Goal: Task Accomplishment & Management: Manage account settings

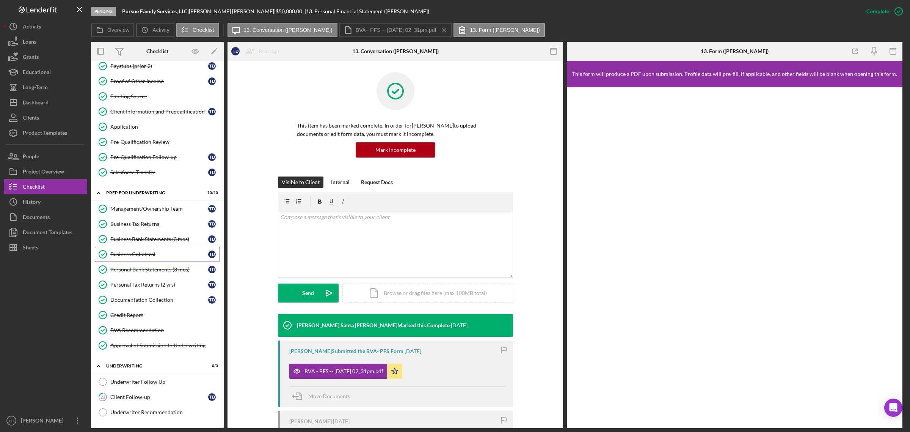
scroll to position [190, 0]
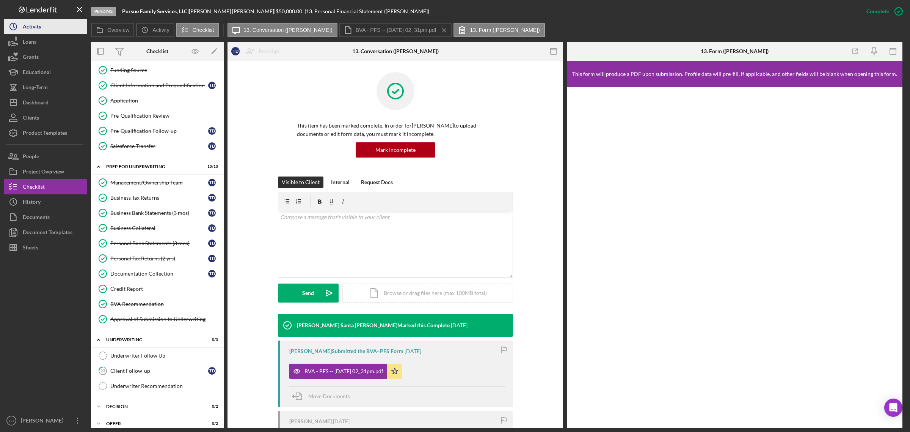
click at [27, 23] on div "Activity" at bounding box center [32, 27] width 19 height 17
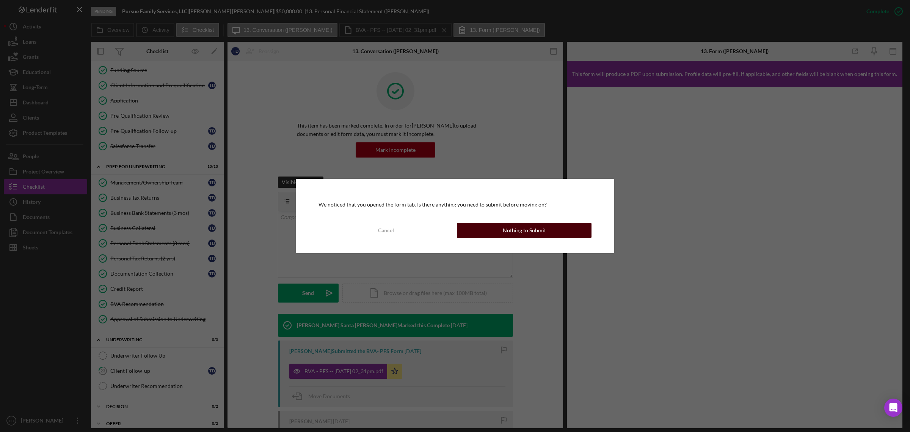
click at [498, 225] on button "Nothing to Submit" at bounding box center [524, 230] width 135 height 15
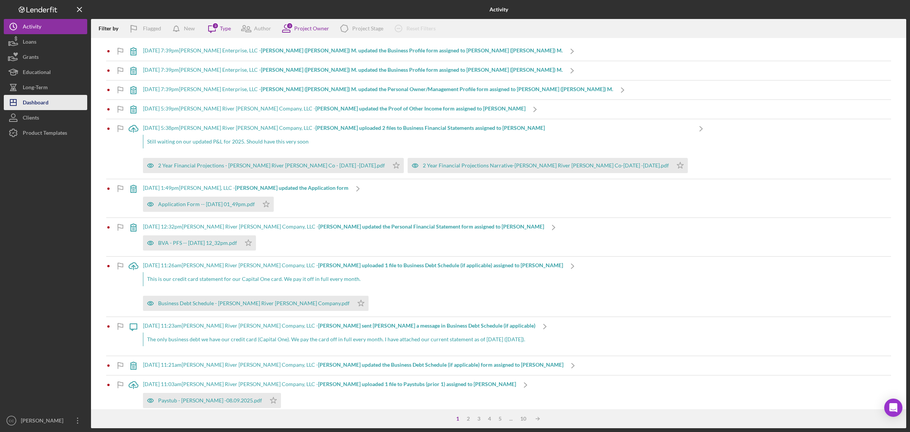
click at [38, 102] on div "Dashboard" at bounding box center [36, 103] width 26 height 17
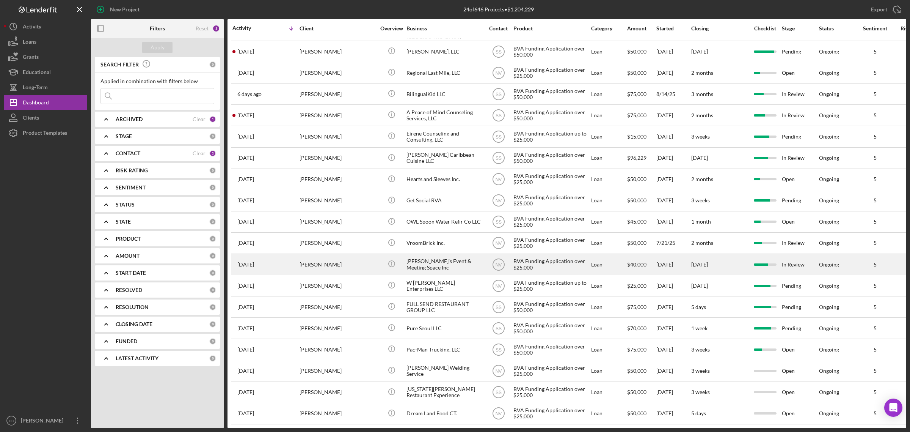
scroll to position [138, 0]
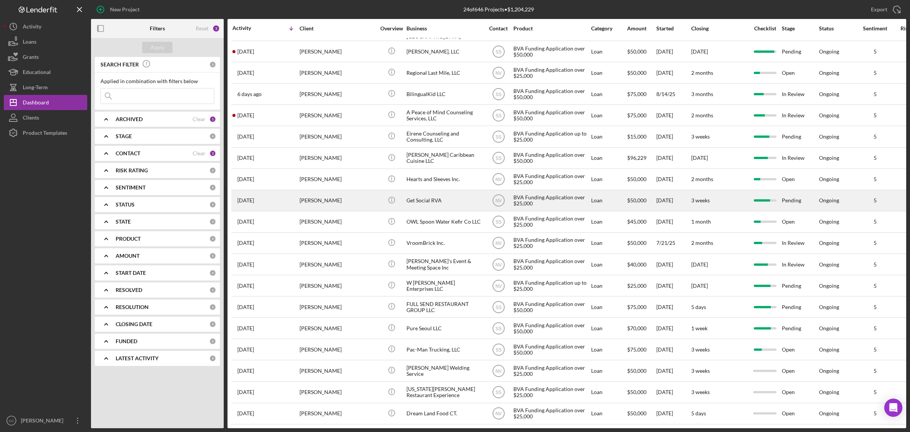
click at [429, 190] on div "Get Social RVA" at bounding box center [445, 200] width 76 height 20
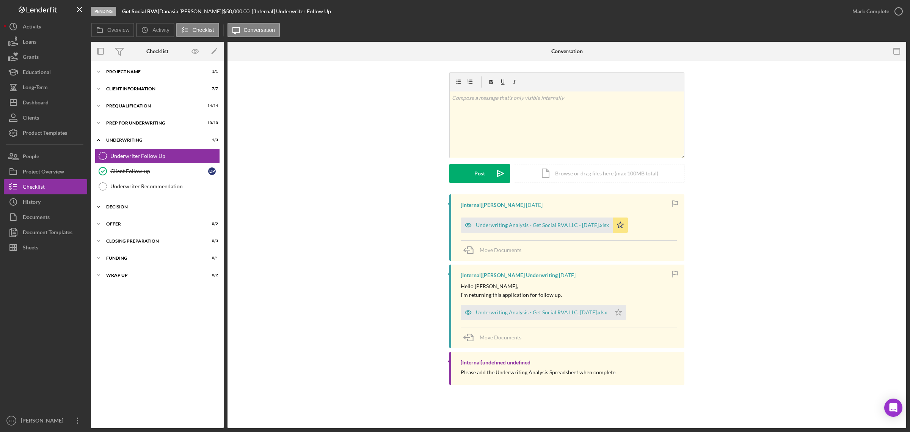
click at [118, 205] on div "Decision" at bounding box center [160, 206] width 108 height 5
click at [46, 213] on div "Documents" at bounding box center [36, 217] width 27 height 17
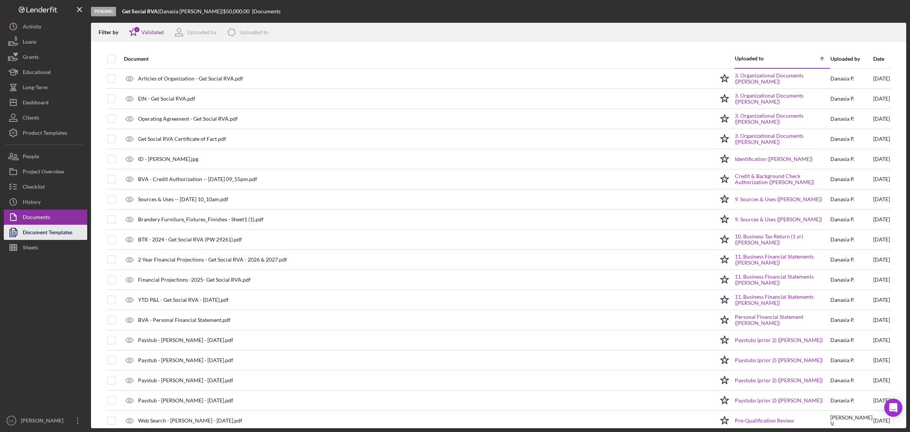
click at [46, 229] on div "Document Templates" at bounding box center [48, 233] width 50 height 17
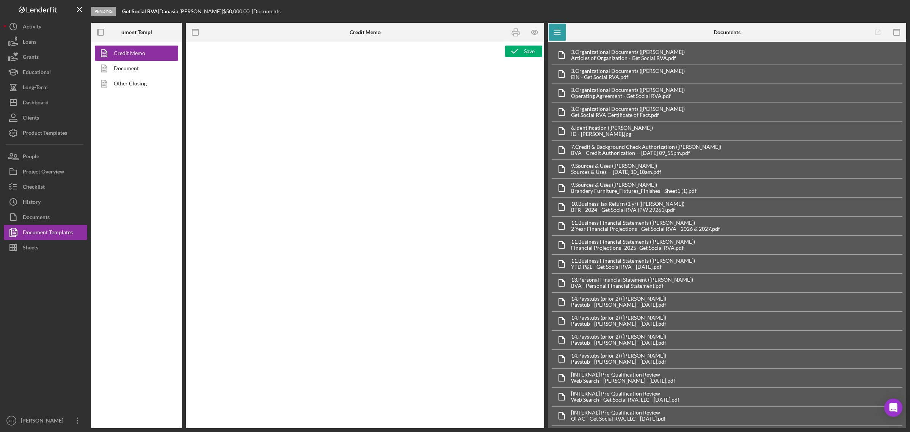
type textarea "<p><span style="text-decoration: underline"><strong>Loan Officer Recommendation…"
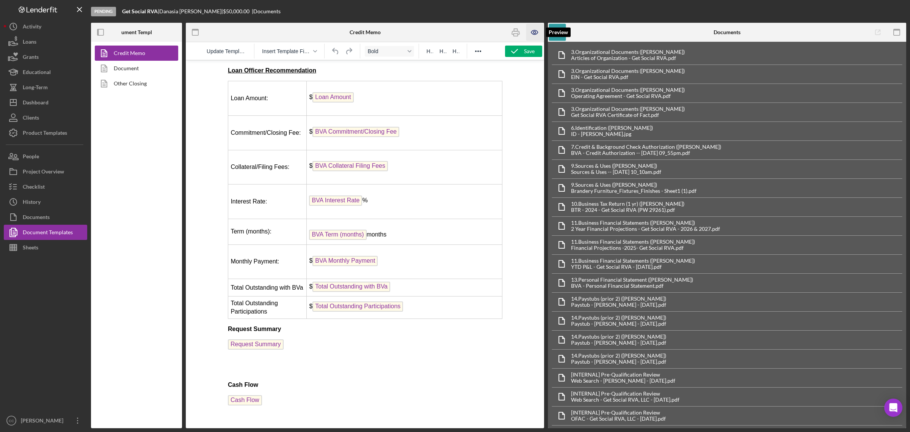
click at [537, 31] on icon "button" at bounding box center [534, 32] width 17 height 17
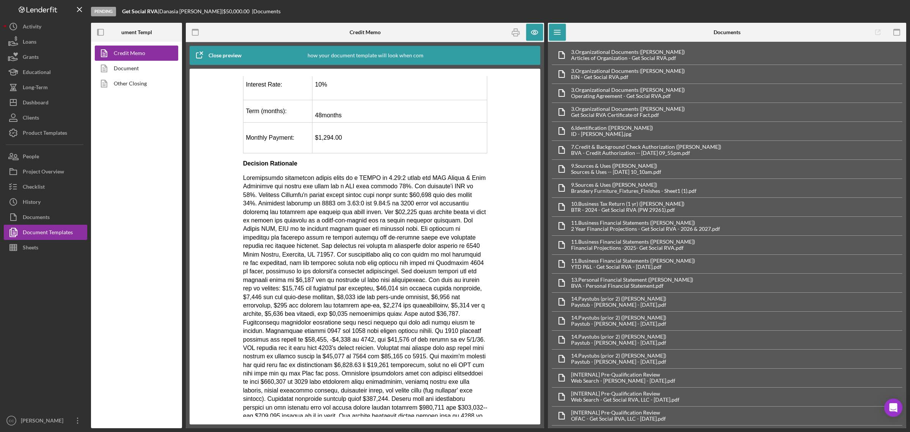
scroll to position [1000, 0]
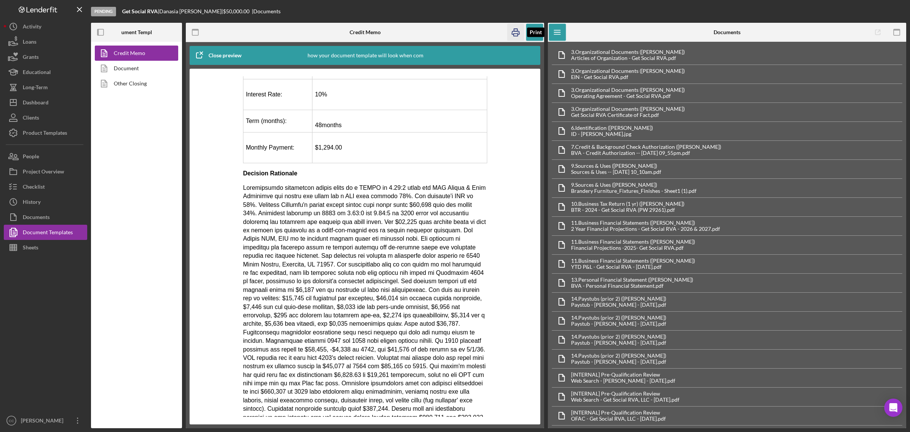
click at [518, 31] on icon "button" at bounding box center [516, 32] width 17 height 17
click at [43, 103] on div "Dashboard" at bounding box center [36, 103] width 26 height 17
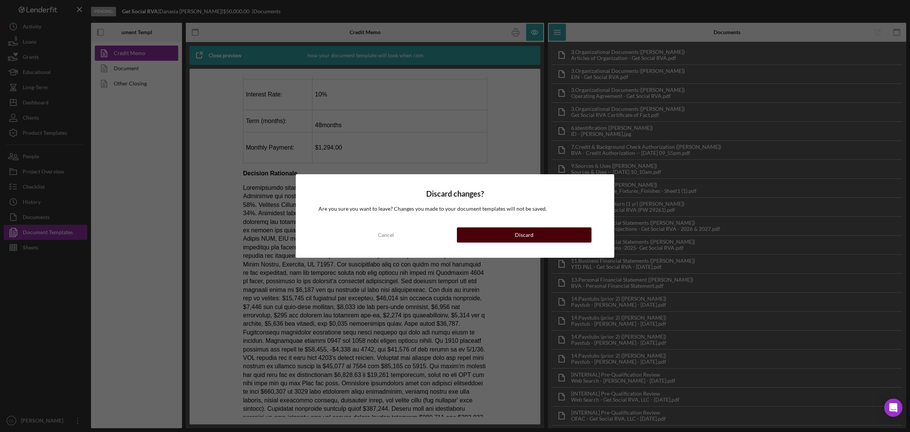
click at [563, 235] on button "Discard" at bounding box center [524, 234] width 135 height 15
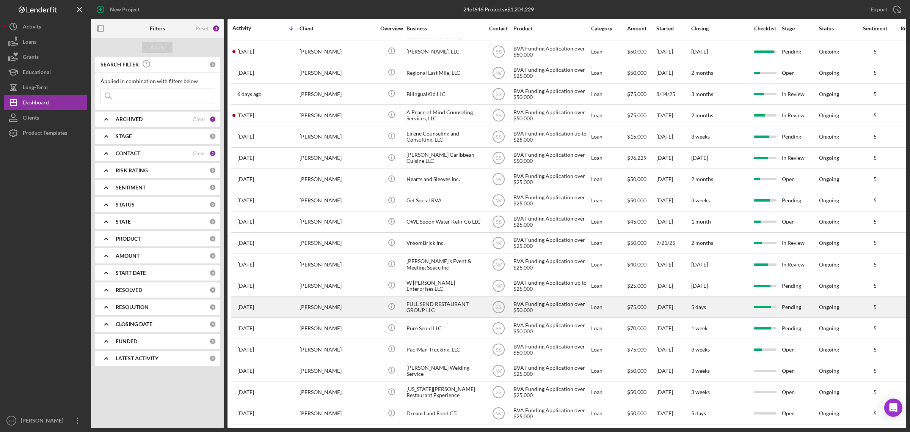
scroll to position [138, 0]
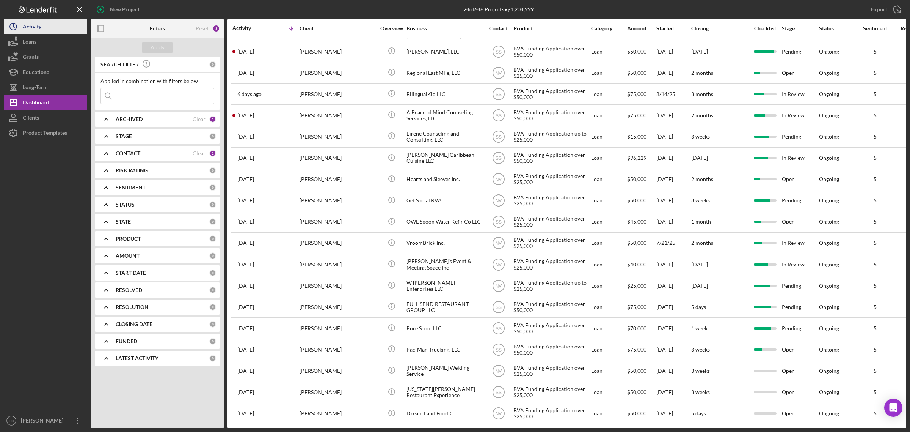
click at [23, 25] on div "Activity" at bounding box center [32, 27] width 19 height 17
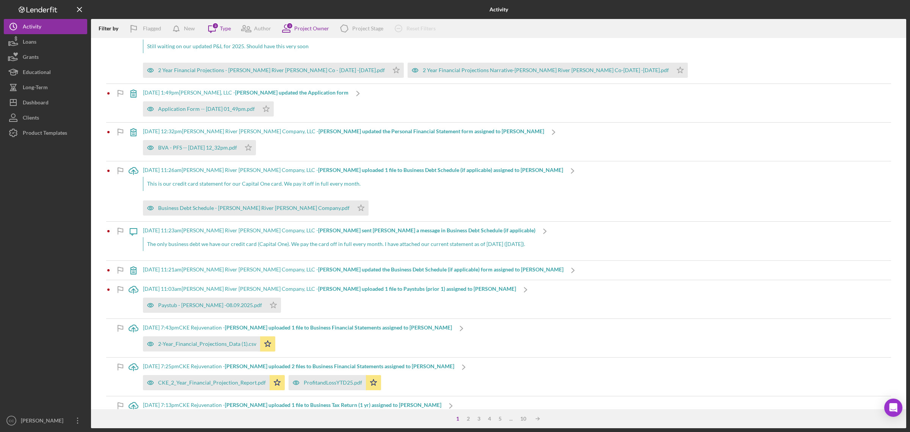
scroll to position [142, 0]
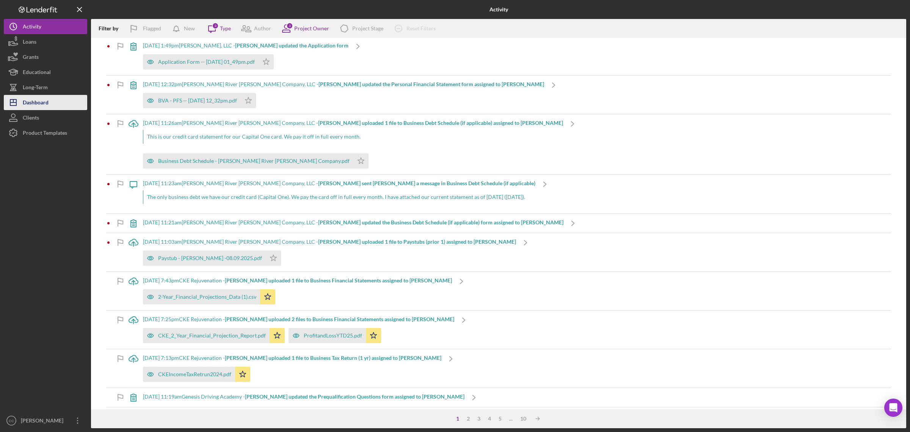
click at [38, 104] on div "Dashboard" at bounding box center [36, 103] width 26 height 17
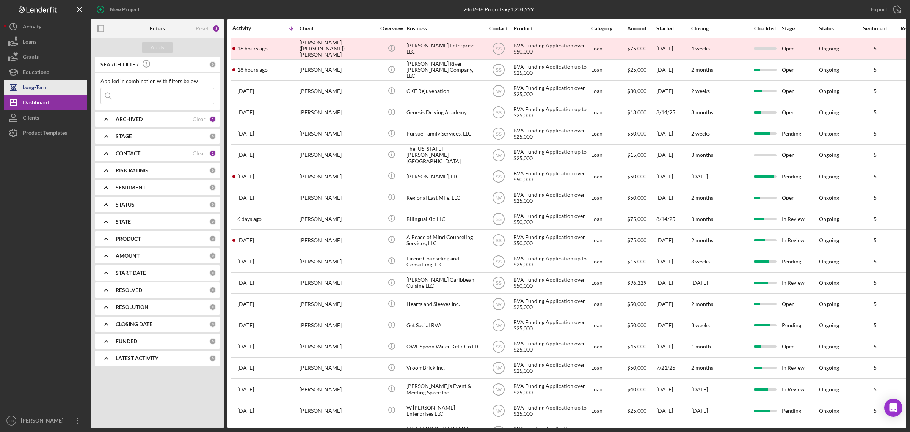
click at [33, 90] on div "Long-Term" at bounding box center [35, 88] width 25 height 17
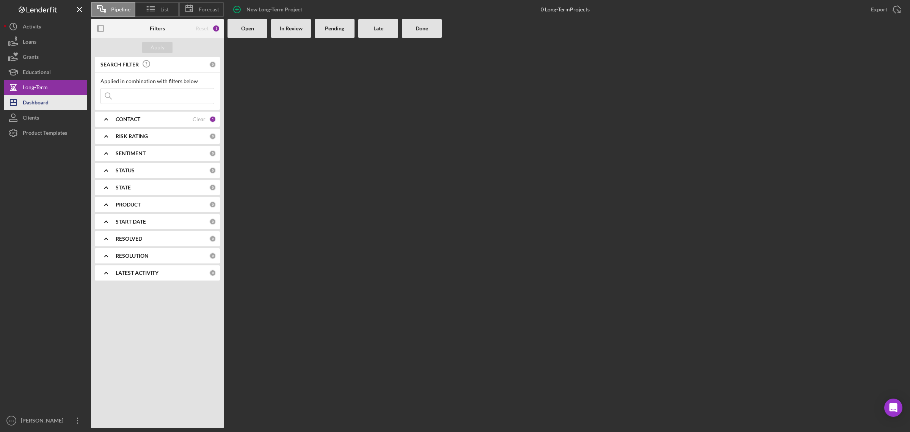
click at [31, 104] on div "Dashboard" at bounding box center [36, 103] width 26 height 17
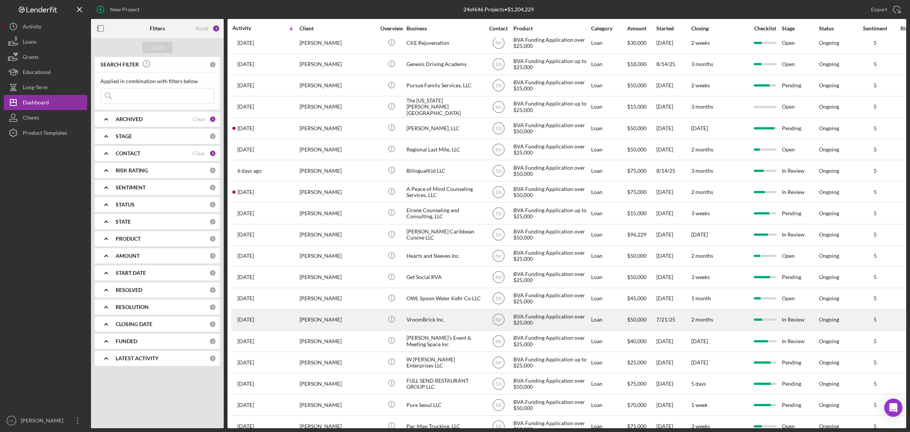
scroll to position [47, 0]
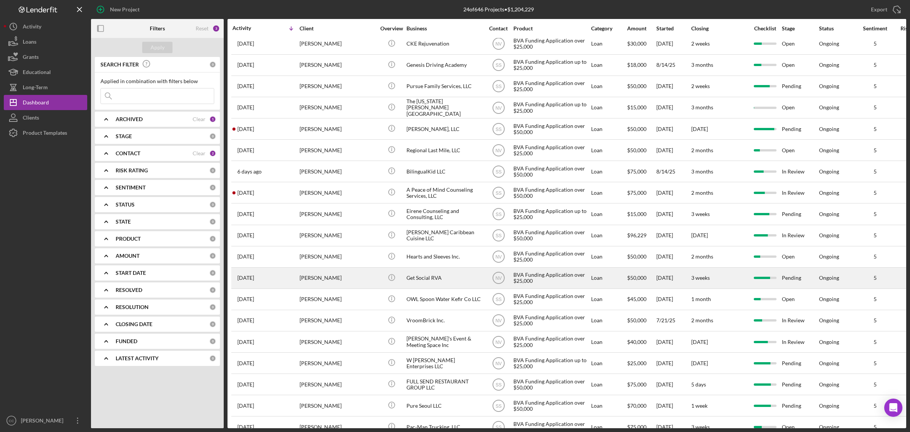
click at [446, 277] on div "Get Social RVA" at bounding box center [445, 278] width 76 height 20
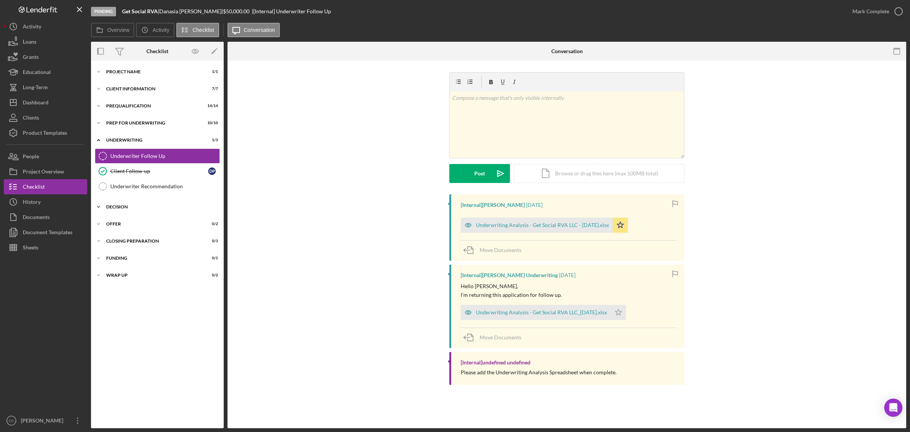
click at [126, 204] on div "Icon/Expander Decision 0 / 2" at bounding box center [157, 206] width 133 height 15
click at [131, 217] on link "Determination Determination" at bounding box center [157, 222] width 125 height 15
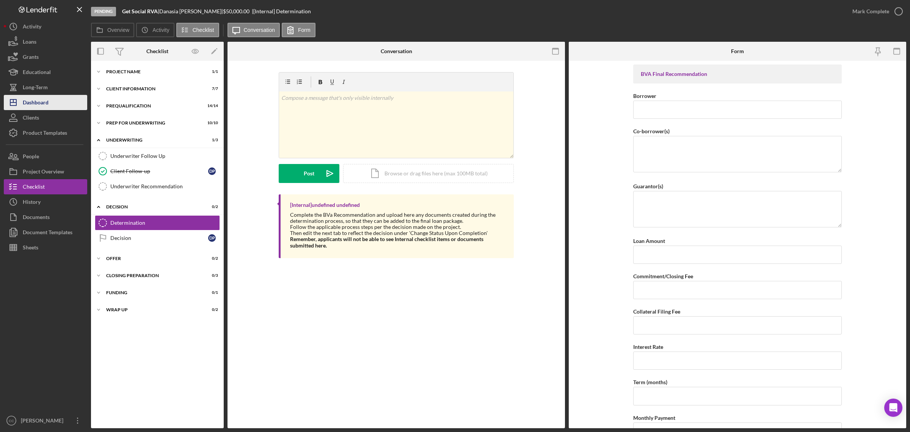
click at [50, 97] on button "Icon/Dashboard Dashboard" at bounding box center [45, 102] width 83 height 15
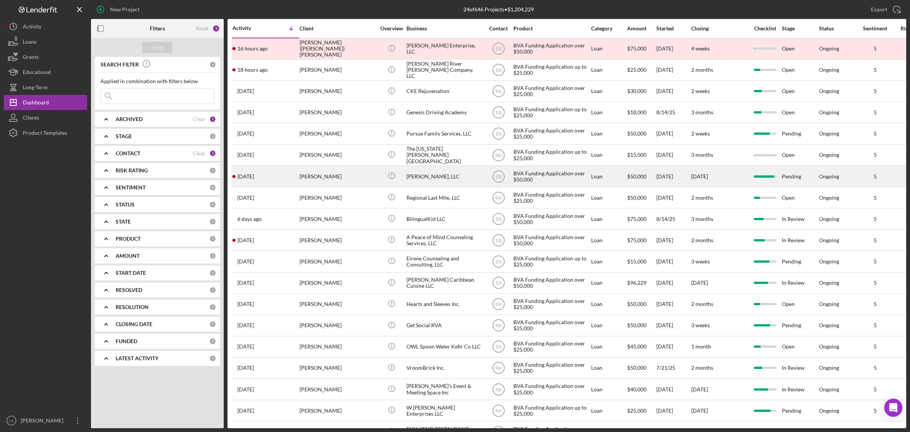
click at [409, 179] on div "[PERSON_NAME], LLC" at bounding box center [445, 176] width 76 height 20
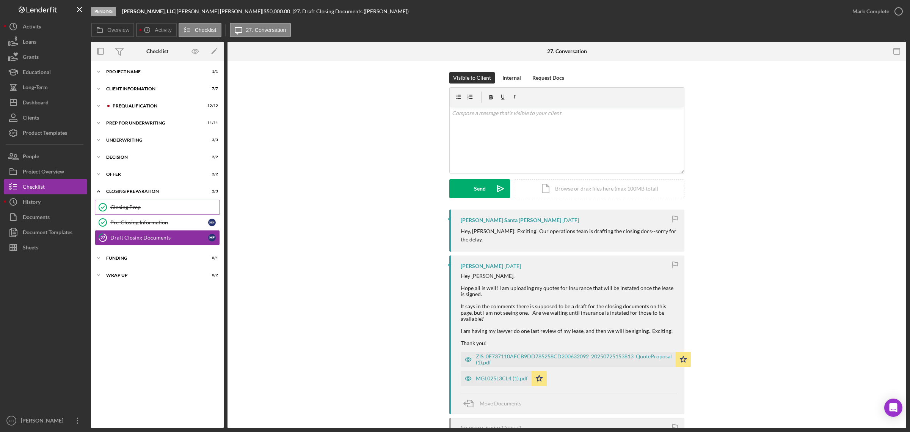
click at [160, 206] on div "Closing Prep" at bounding box center [164, 207] width 109 height 6
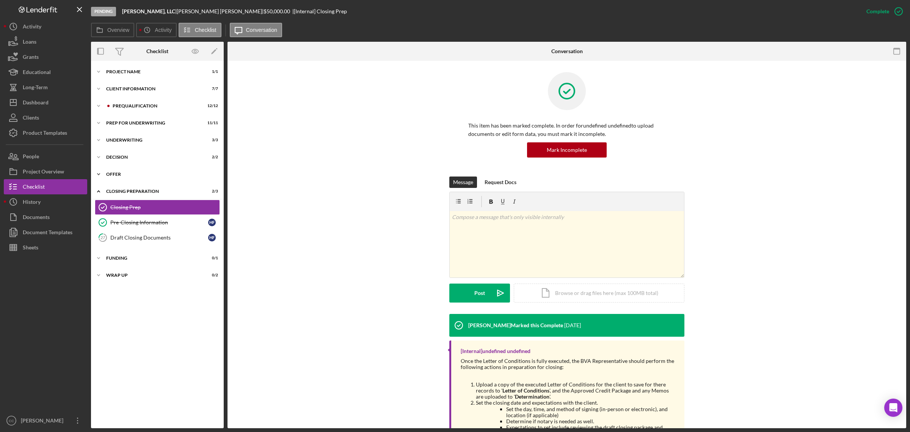
click at [115, 173] on div "Offer" at bounding box center [160, 174] width 108 height 5
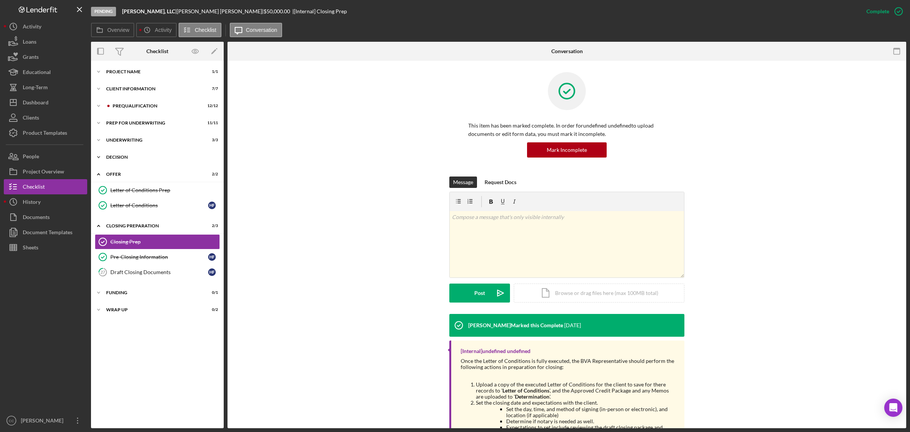
click at [134, 156] on div "Decision" at bounding box center [160, 157] width 108 height 5
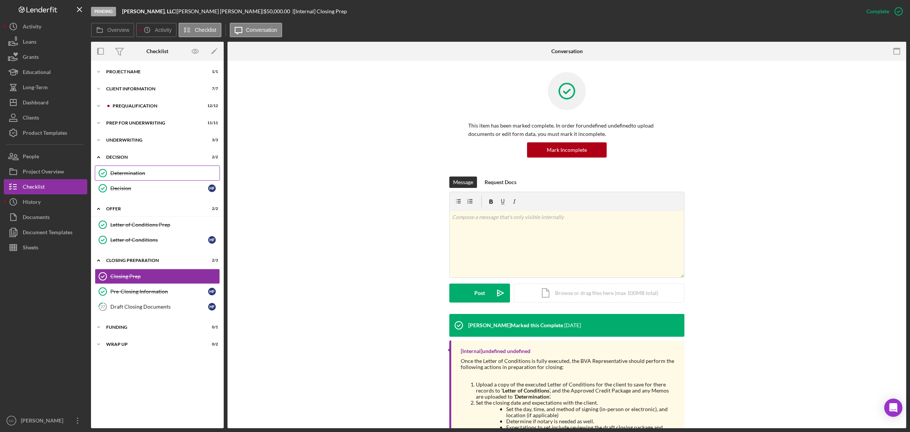
click at [143, 172] on div "Determination" at bounding box center [164, 173] width 109 height 6
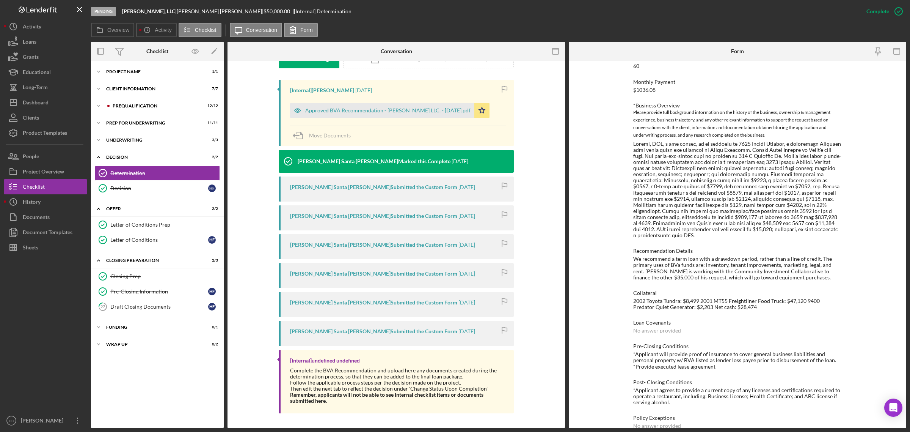
scroll to position [219, 0]
click at [132, 188] on div "Decision" at bounding box center [159, 188] width 98 height 6
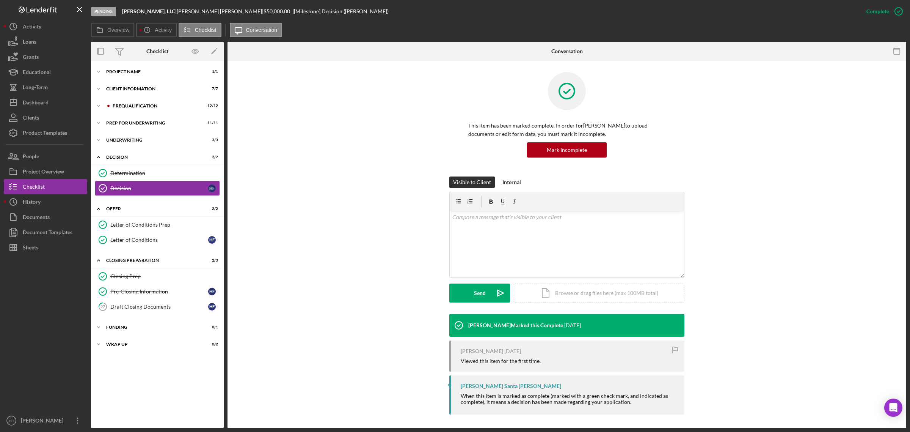
scroll to position [2, 0]
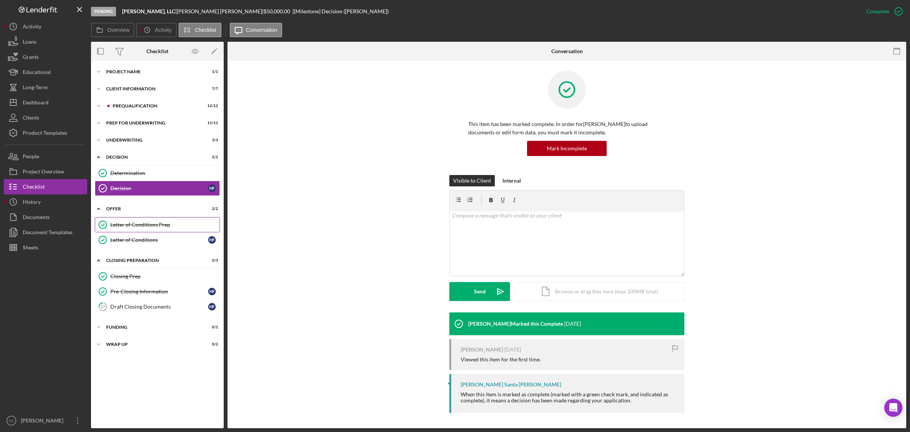
click at [159, 225] on div "Letter of Conditions Prep" at bounding box center [164, 225] width 109 height 6
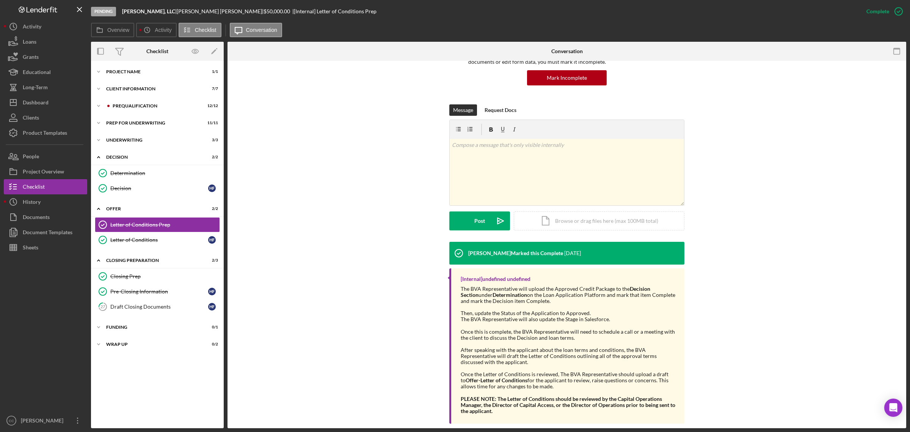
scroll to position [82, 0]
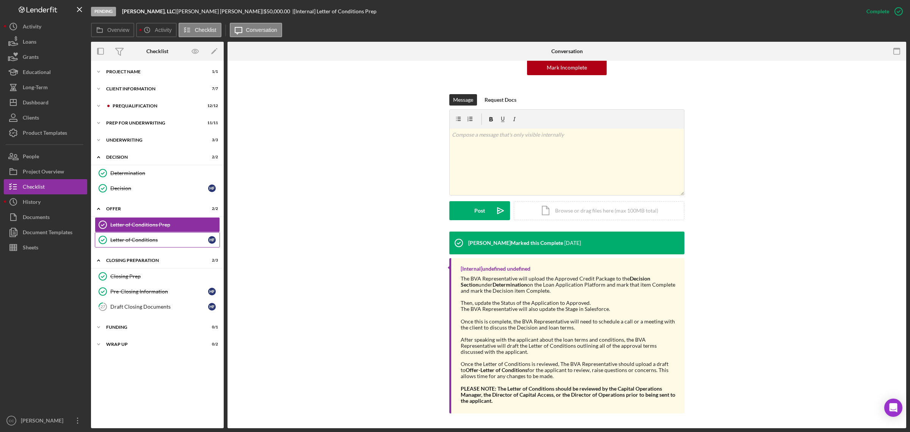
click at [119, 240] on div "Letter of Conditions" at bounding box center [159, 240] width 98 height 6
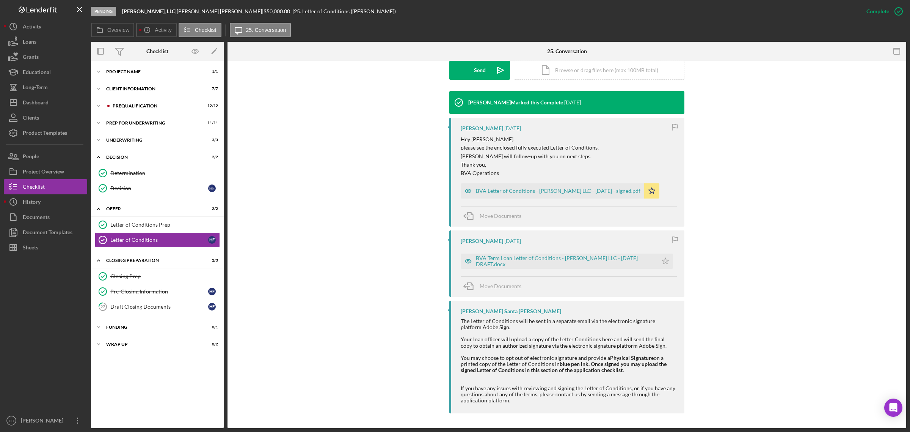
scroll to position [223, 0]
click at [122, 278] on div "Closing Prep" at bounding box center [164, 276] width 109 height 6
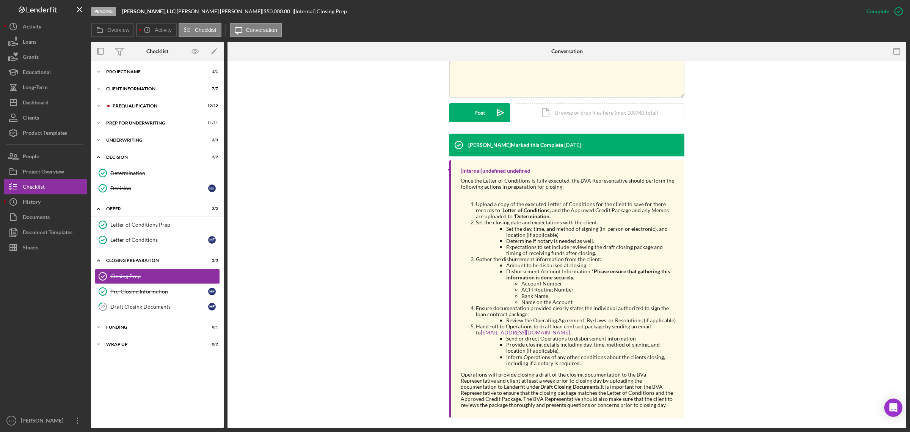
scroll to position [185, 0]
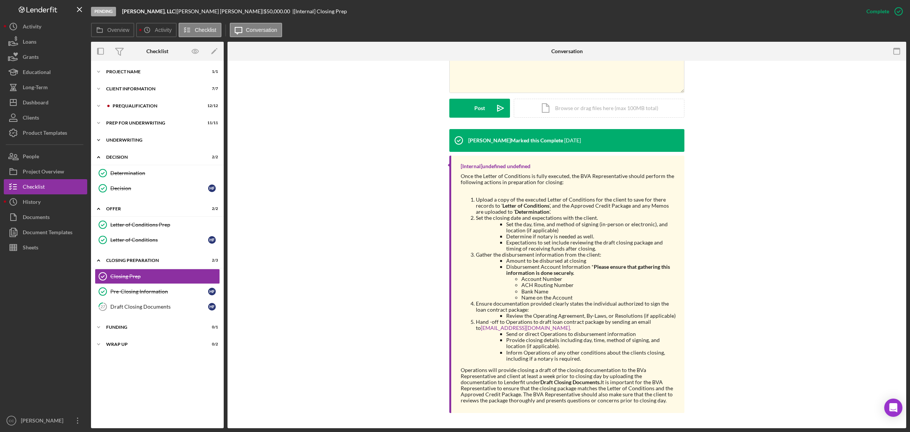
click at [118, 140] on div "Underwriting" at bounding box center [160, 140] width 108 height 5
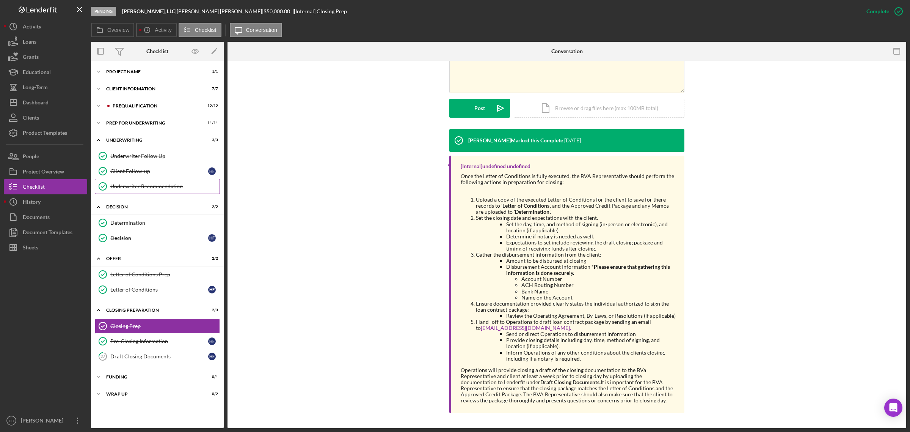
click at [153, 185] on div "Underwriter Recommendation" at bounding box center [164, 186] width 109 height 6
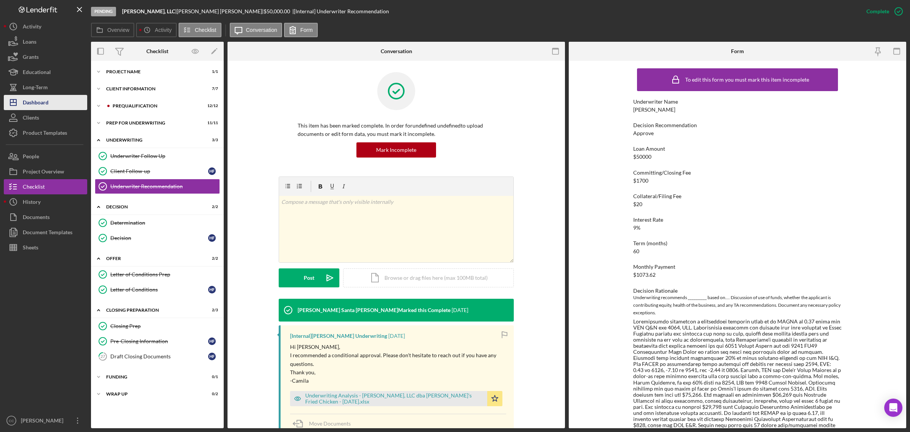
click at [33, 101] on div "Dashboard" at bounding box center [36, 103] width 26 height 17
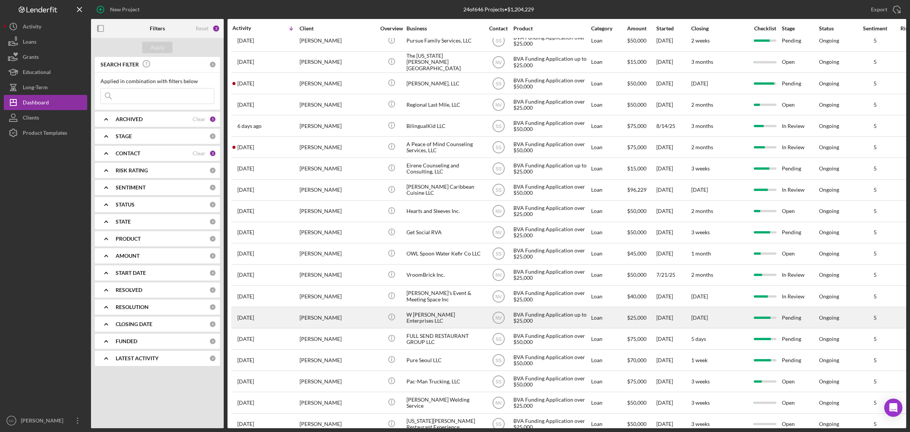
scroll to position [95, 0]
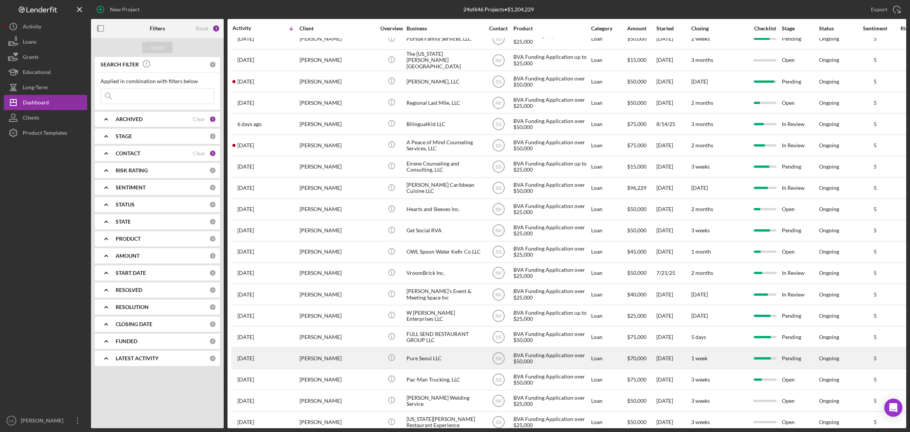
click at [450, 360] on div "Pure Seoul LLC" at bounding box center [445, 358] width 76 height 20
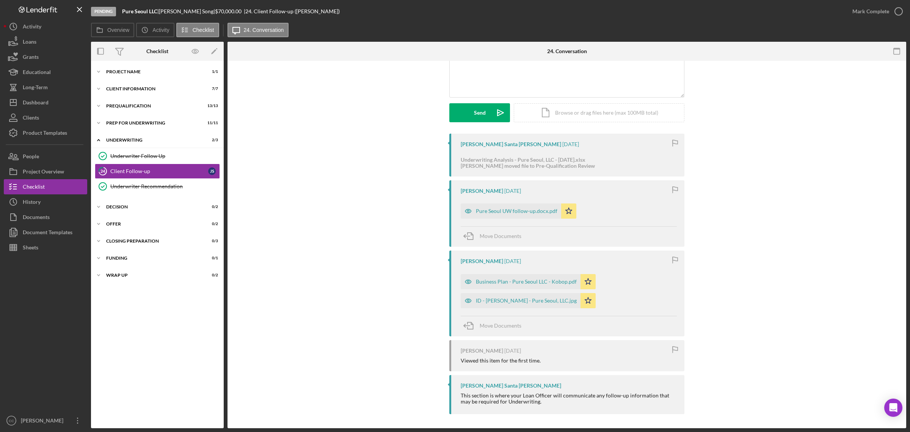
scroll to position [78, 0]
click at [133, 204] on div "Icon/Expander Decision 0 / 2" at bounding box center [157, 206] width 133 height 15
click at [141, 223] on div "Determination" at bounding box center [164, 223] width 109 height 6
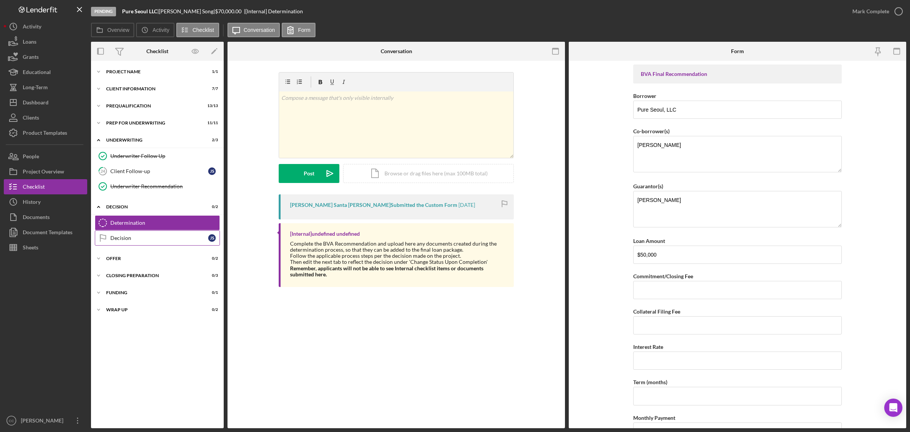
click at [134, 239] on div "Decision" at bounding box center [159, 238] width 98 height 6
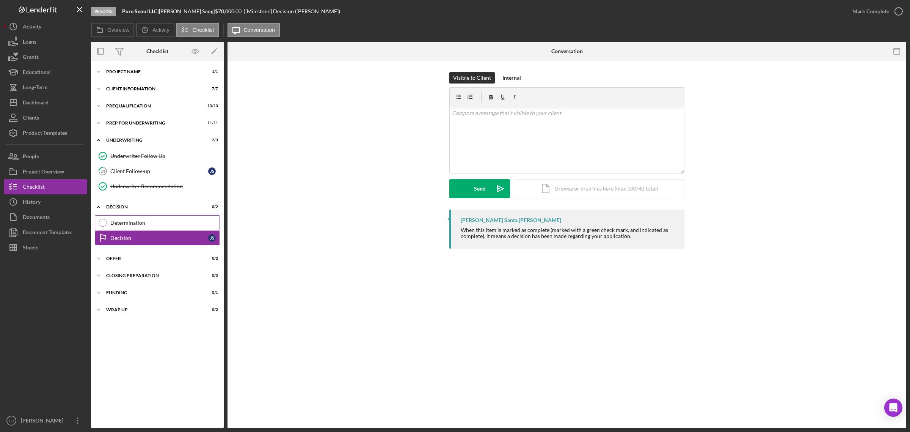
click at [135, 222] on div "Determination" at bounding box center [164, 223] width 109 height 6
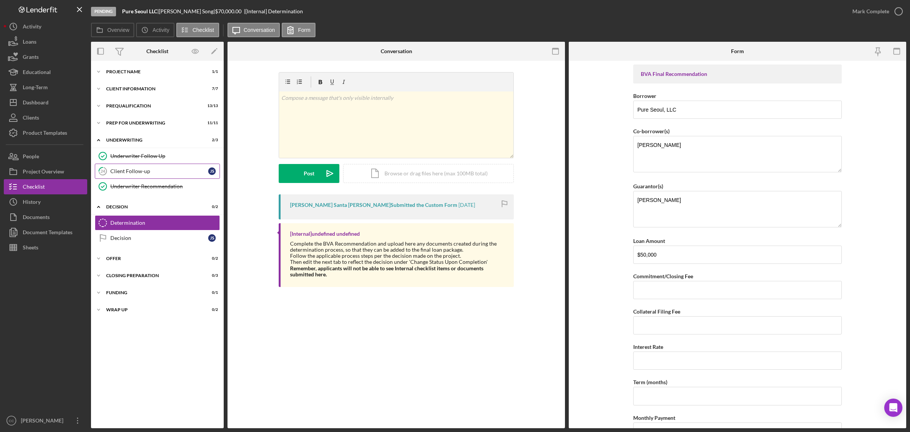
click at [141, 168] on div "Client Follow-up" at bounding box center [159, 171] width 98 height 6
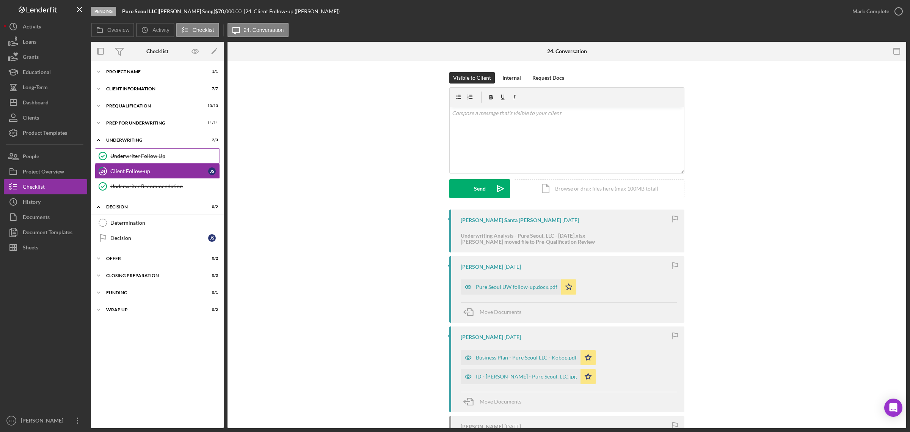
click at [146, 158] on div "Underwriter Follow Up" at bounding box center [164, 156] width 109 height 6
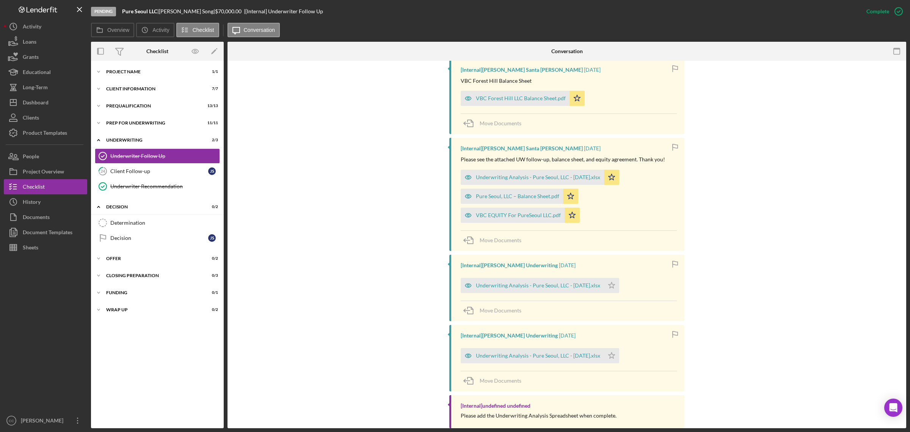
scroll to position [328, 0]
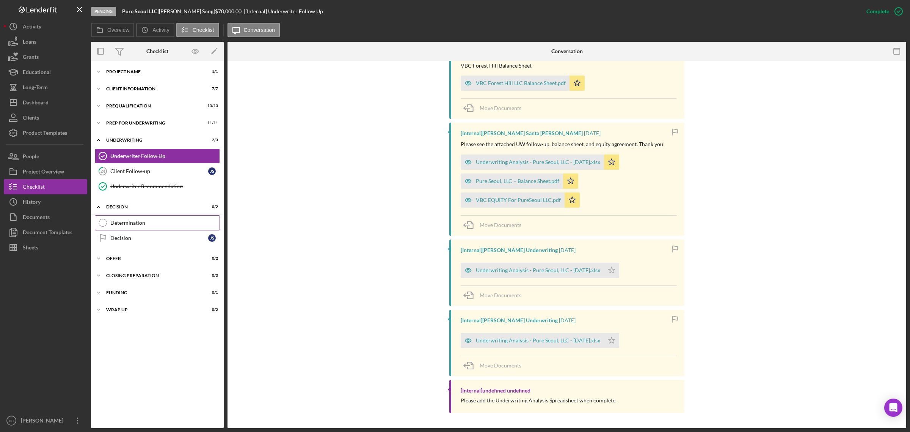
click at [162, 218] on link "Determination Determination" at bounding box center [157, 222] width 125 height 15
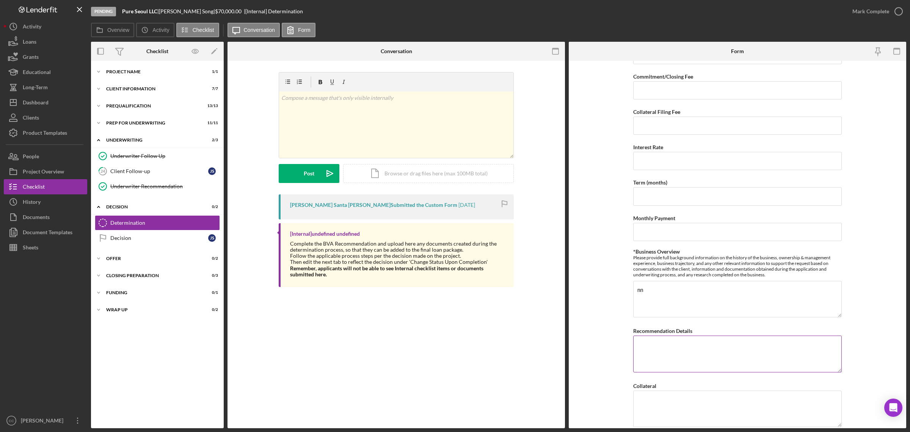
scroll to position [237, 0]
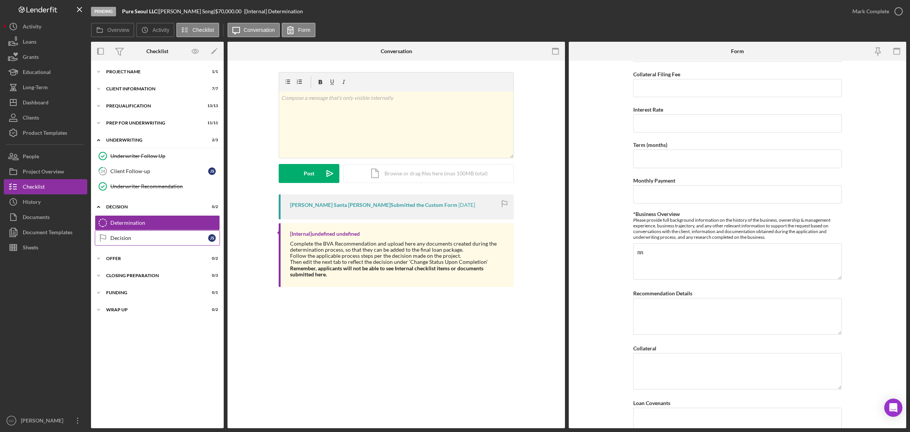
click at [125, 241] on div "Decision" at bounding box center [159, 238] width 98 height 6
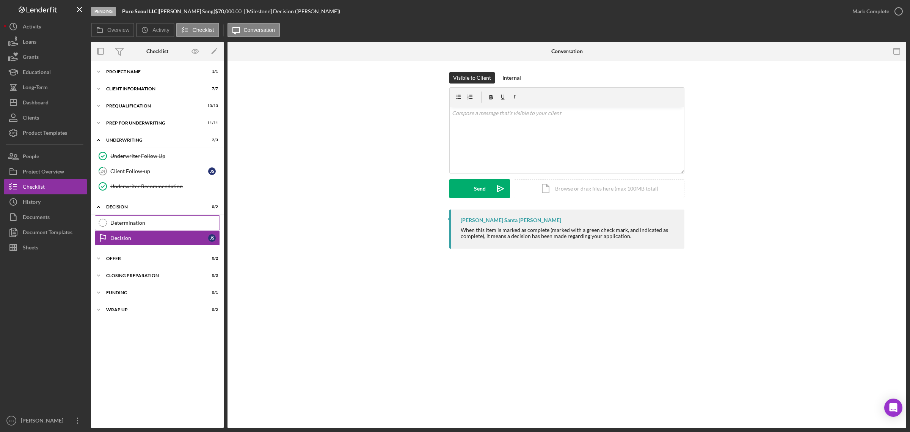
click at [149, 218] on link "Determination Determination" at bounding box center [157, 222] width 125 height 15
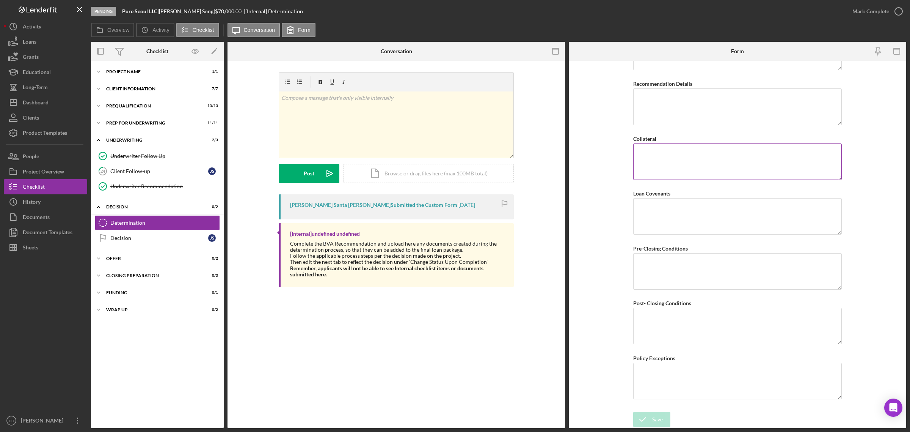
scroll to position [451, 0]
click at [164, 186] on div "Underwriter Recommendation" at bounding box center [164, 186] width 109 height 6
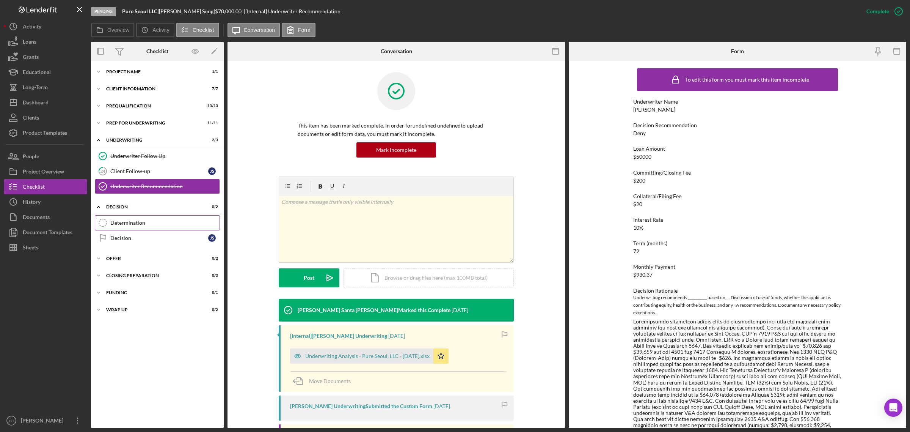
click at [148, 220] on div "Determination" at bounding box center [164, 223] width 109 height 6
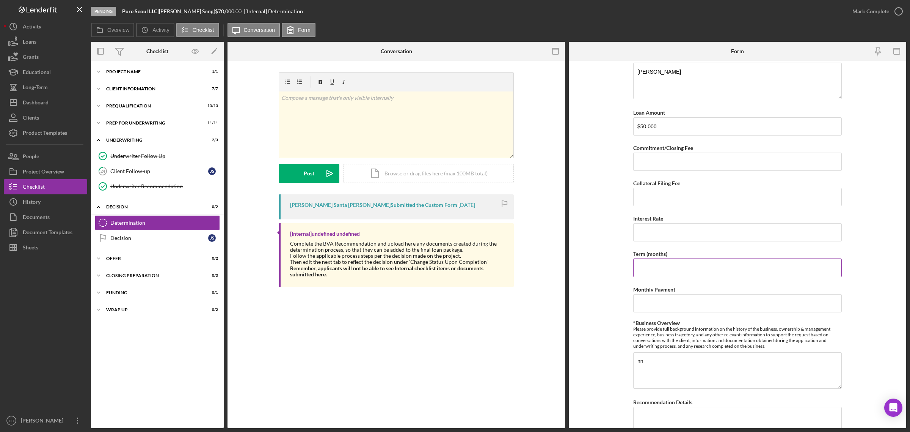
scroll to position [142, 0]
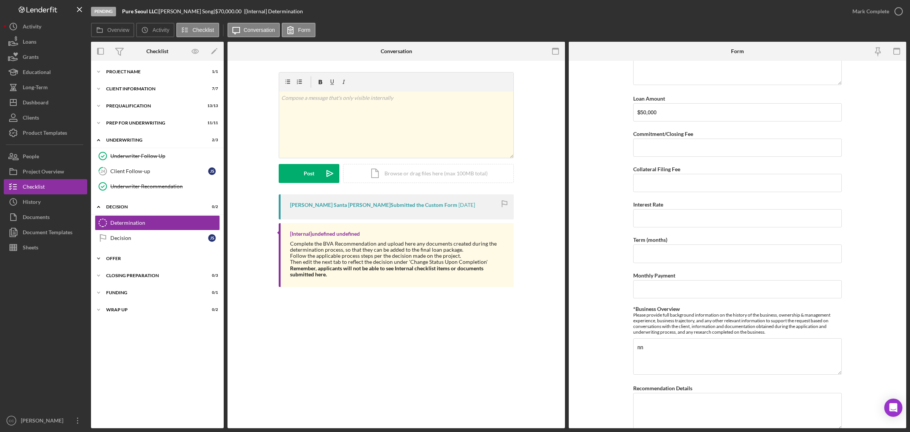
click at [128, 259] on div "Offer" at bounding box center [160, 258] width 108 height 5
click at [131, 236] on div "Decision" at bounding box center [159, 238] width 98 height 6
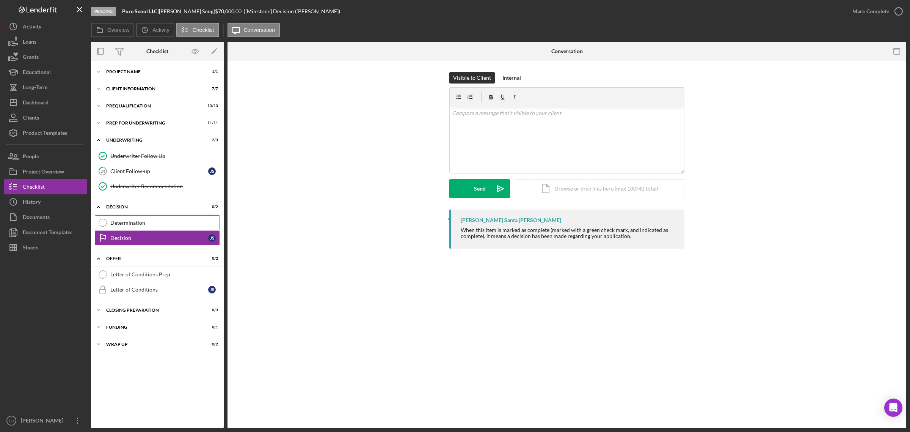
click at [137, 221] on div "Determination" at bounding box center [164, 223] width 109 height 6
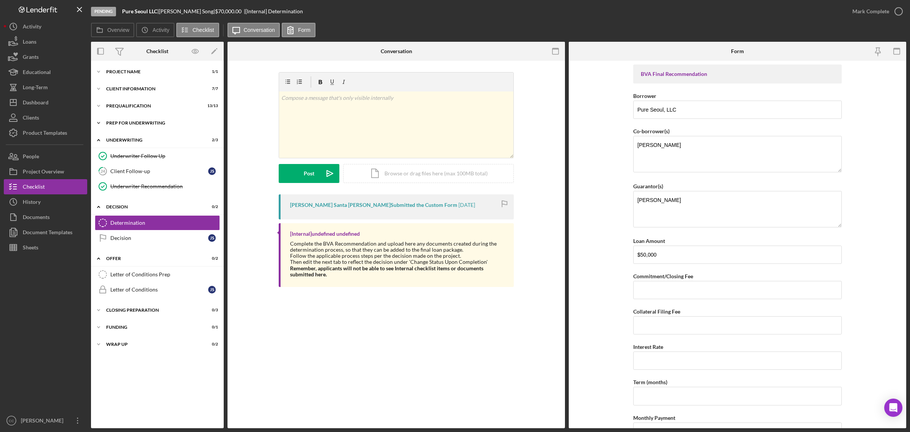
click at [133, 120] on div "Icon/Expander Prep for Underwriting 11 / 11" at bounding box center [157, 122] width 133 height 15
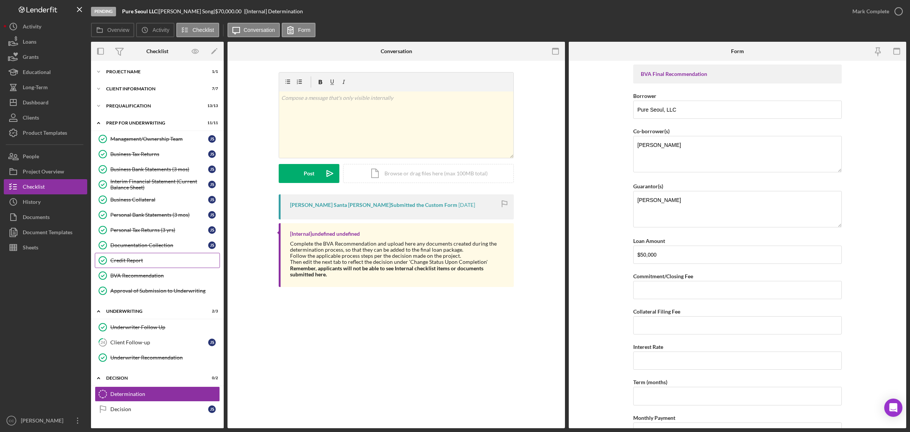
click at [142, 255] on link "Credit Report Credit Report" at bounding box center [157, 260] width 125 height 15
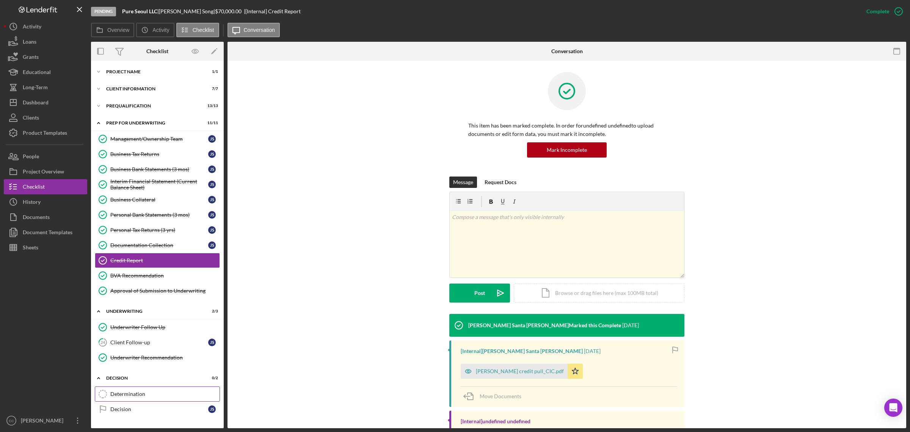
click at [146, 394] on div "Determination" at bounding box center [164, 394] width 109 height 6
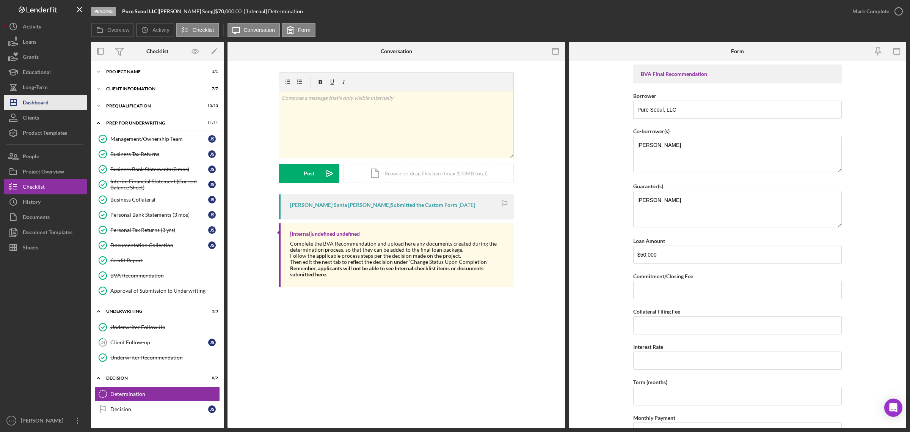
click at [46, 99] on div "Dashboard" at bounding box center [36, 103] width 26 height 17
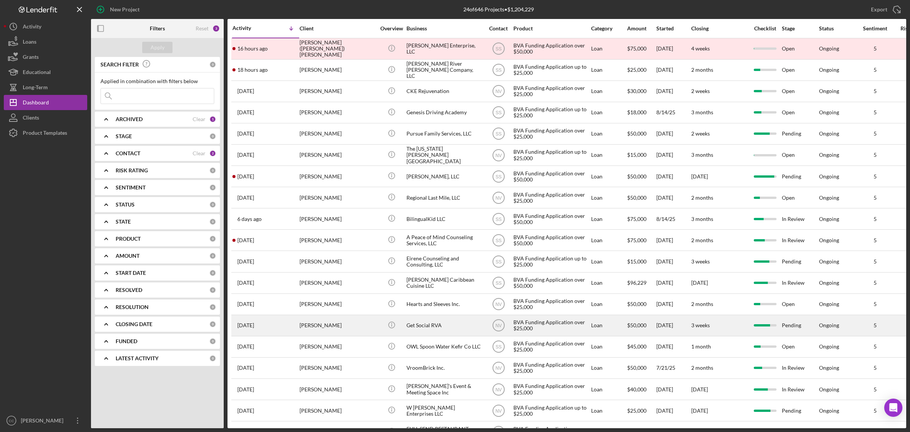
click at [440, 329] on div "Get Social RVA" at bounding box center [445, 325] width 76 height 20
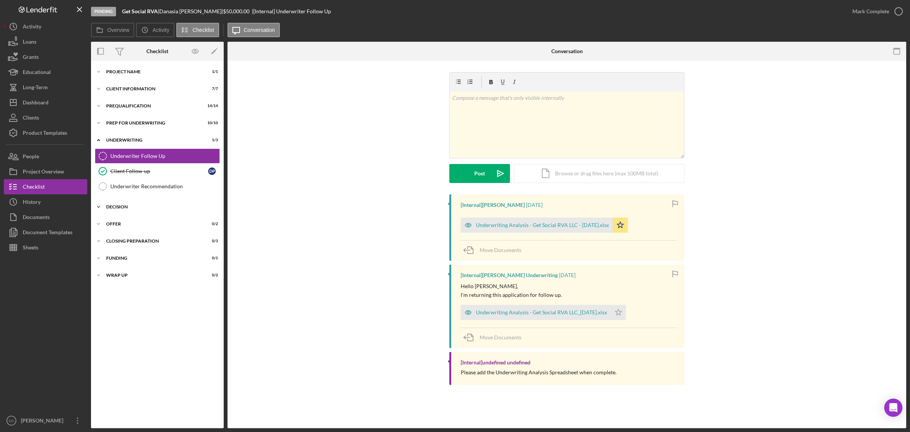
click at [129, 207] on div "Decision" at bounding box center [160, 206] width 108 height 5
click at [130, 219] on link "Determination Determination" at bounding box center [157, 222] width 125 height 15
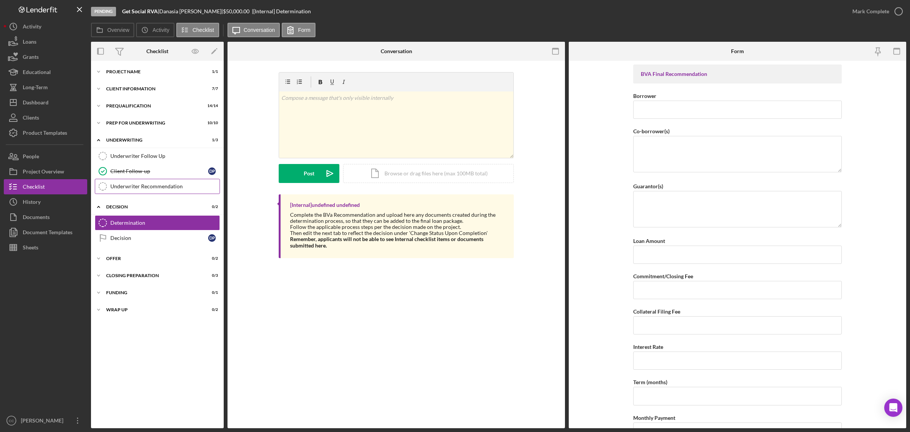
click at [163, 179] on link "Underwriter Recommendation Underwriter Recommendation" at bounding box center [157, 186] width 125 height 15
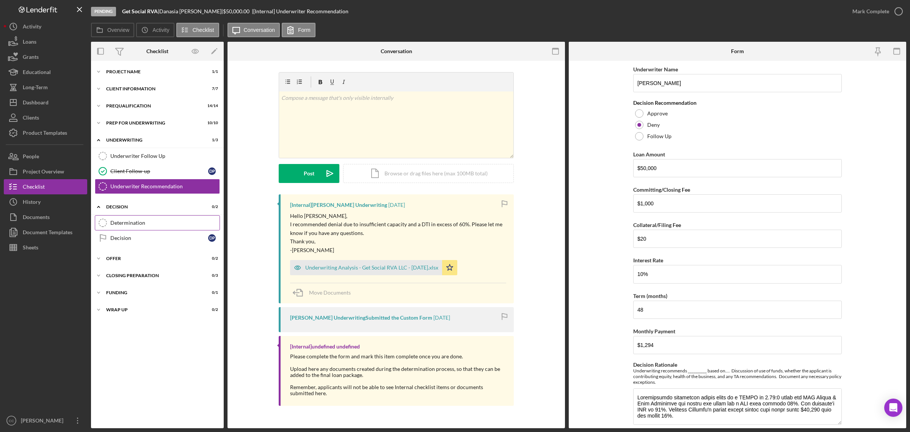
click at [142, 221] on div "Determination" at bounding box center [164, 223] width 109 height 6
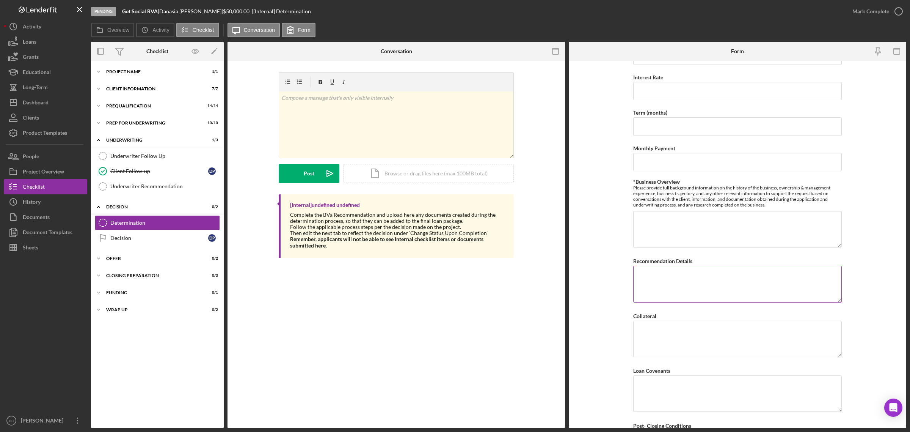
scroll to position [284, 0]
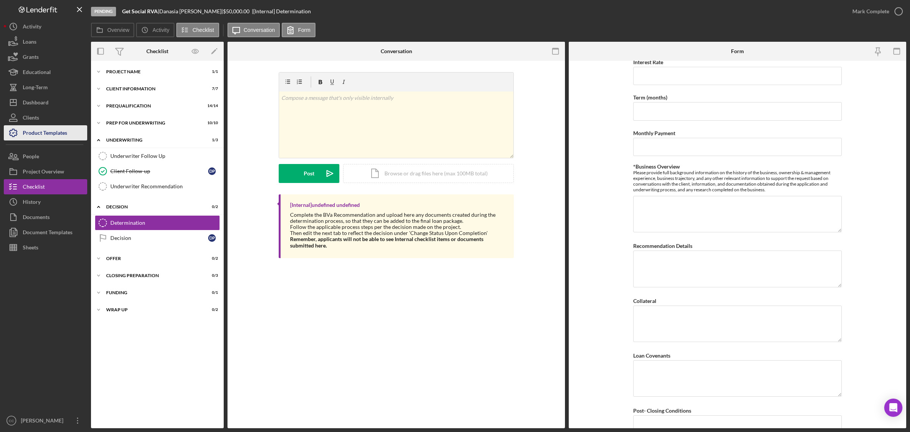
click at [31, 128] on div "Product Templates" at bounding box center [45, 133] width 44 height 17
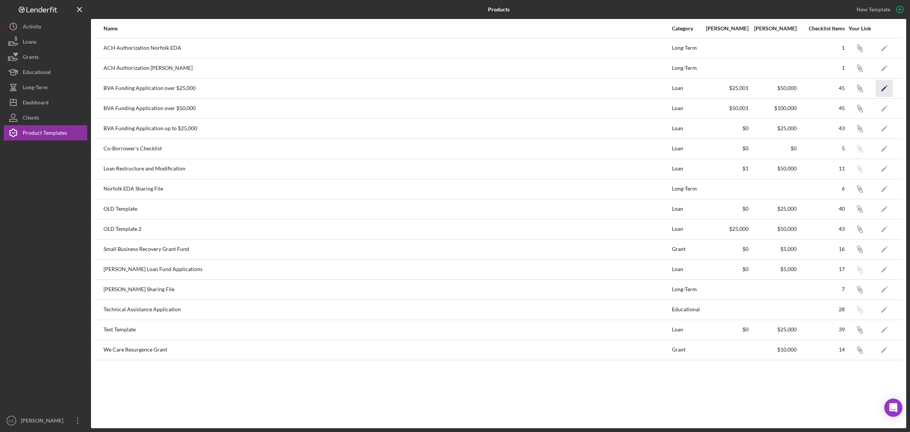
click at [886, 88] on icon "Icon/Edit" at bounding box center [884, 88] width 17 height 17
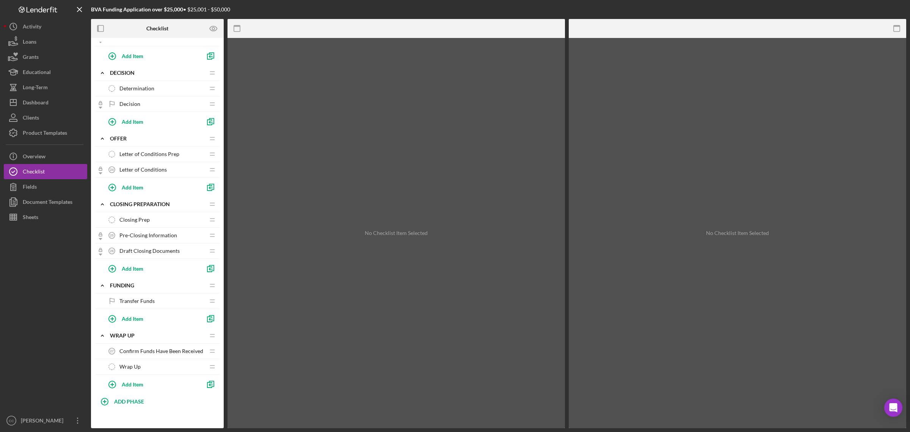
scroll to position [702, 0]
click at [149, 79] on div "Determination Determination" at bounding box center [154, 84] width 101 height 15
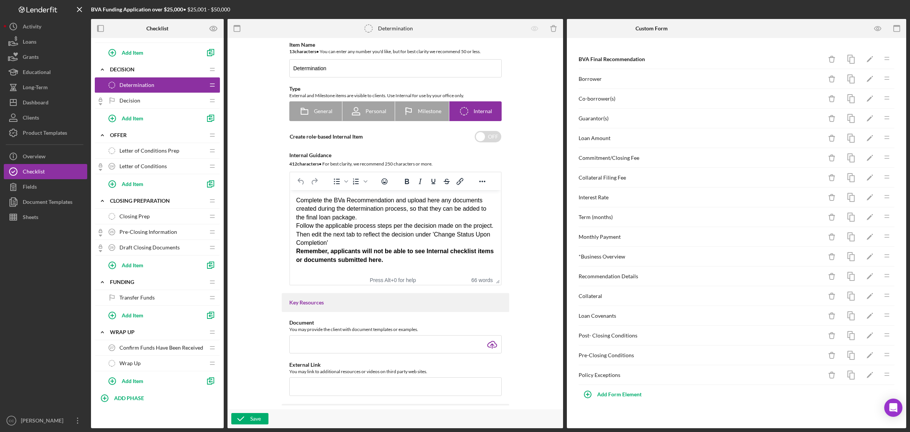
click at [364, 218] on div "Complete the BVa Recommendation and upload here any documents created during th…" at bounding box center [395, 208] width 199 height 25
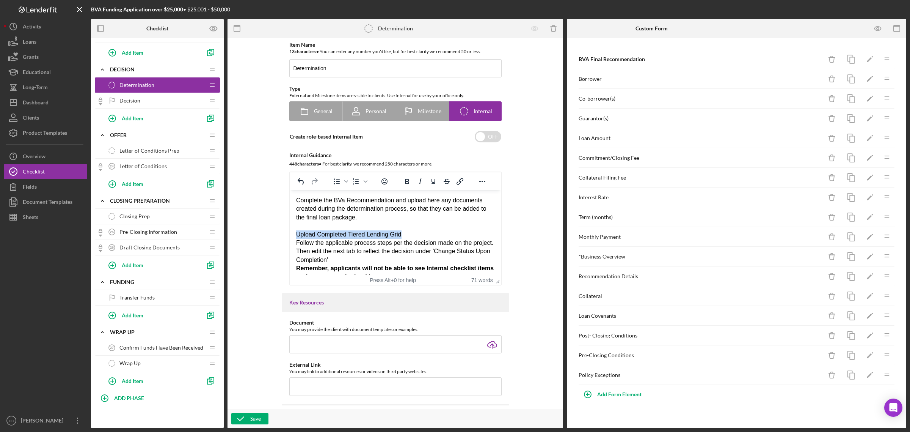
drag, startPoint x: 410, startPoint y: 235, endPoint x: 296, endPoint y: 238, distance: 114.2
click at [296, 238] on div "Upload Completed Tiered Lending Grid" at bounding box center [395, 234] width 199 height 8
click at [403, 183] on icon "Bold" at bounding box center [406, 181] width 9 height 9
click at [412, 230] on div "Upload Completed Tiered Lending Grid" at bounding box center [395, 234] width 199 height 8
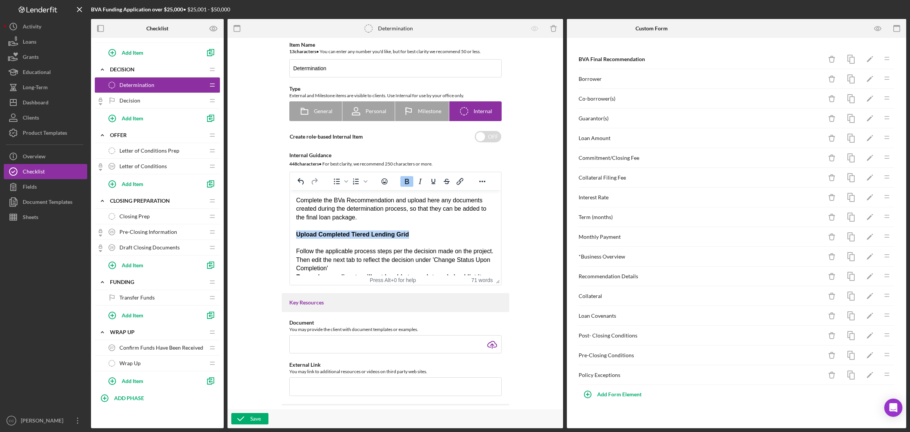
drag, startPoint x: 412, startPoint y: 230, endPoint x: 291, endPoint y: 231, distance: 121.0
click at [291, 231] on html "Complete the BVa Recommendation and upload here any documents created during th…" at bounding box center [395, 242] width 211 height 105
copy strong "Upload Completed Tiered Lending Grid"
click at [256, 415] on div "Save" at bounding box center [255, 418] width 11 height 11
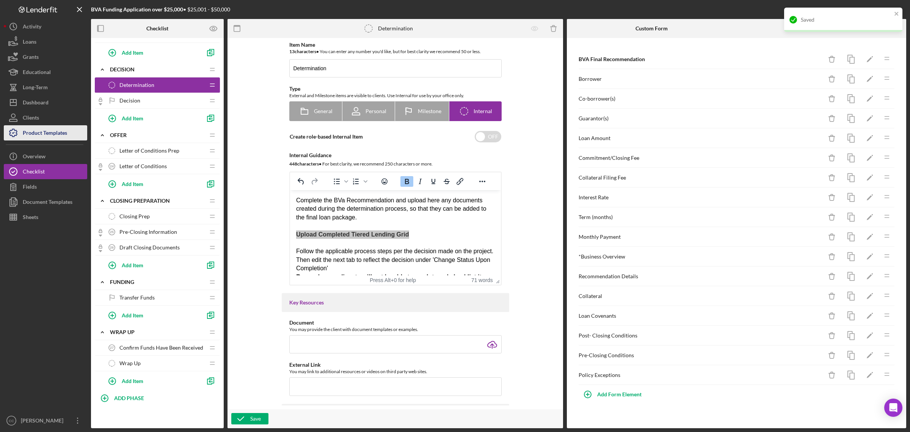
click at [60, 136] on div "Product Templates" at bounding box center [45, 133] width 44 height 17
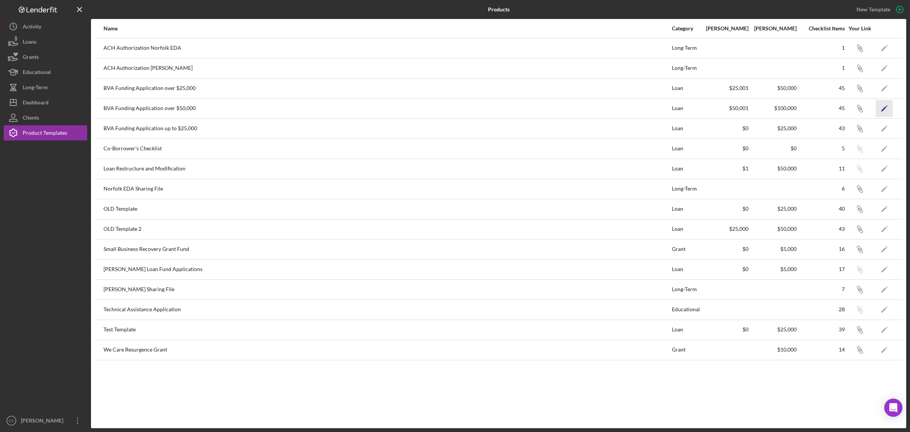
click at [888, 107] on icon "Icon/Edit" at bounding box center [884, 108] width 17 height 17
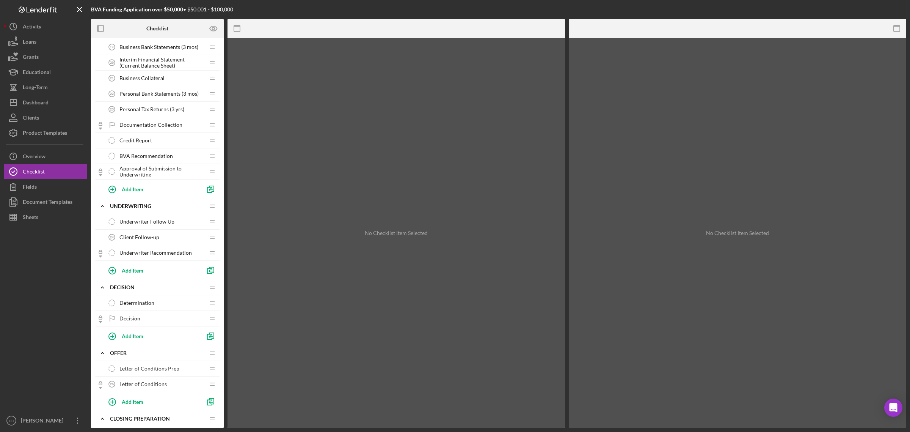
scroll to position [569, 0]
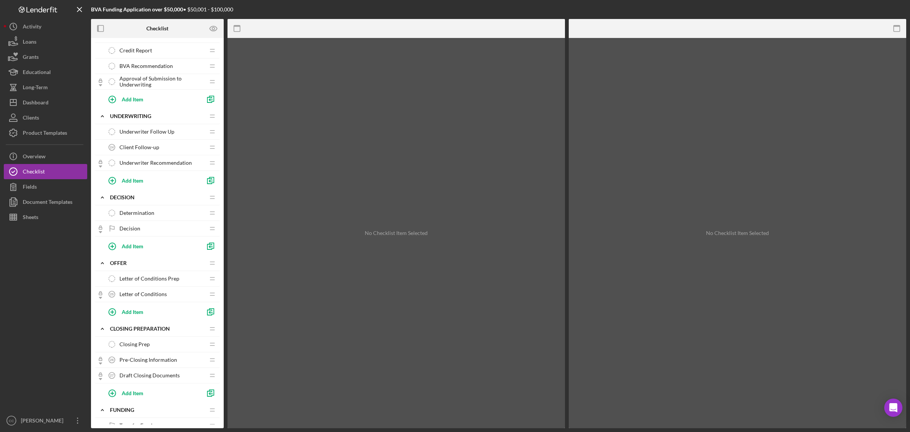
click at [138, 211] on div "Determination Determination" at bounding box center [154, 212] width 101 height 15
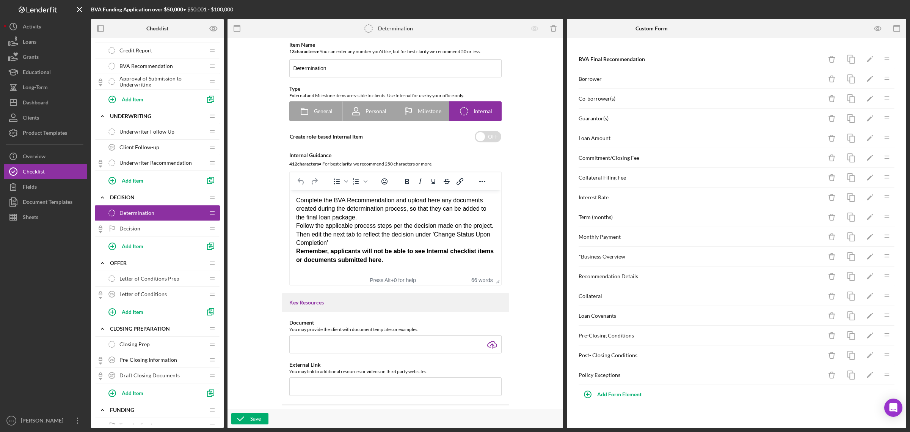
click at [370, 215] on div "Complete the BVA Recommendation and upload here any documents created during th…" at bounding box center [395, 208] width 199 height 25
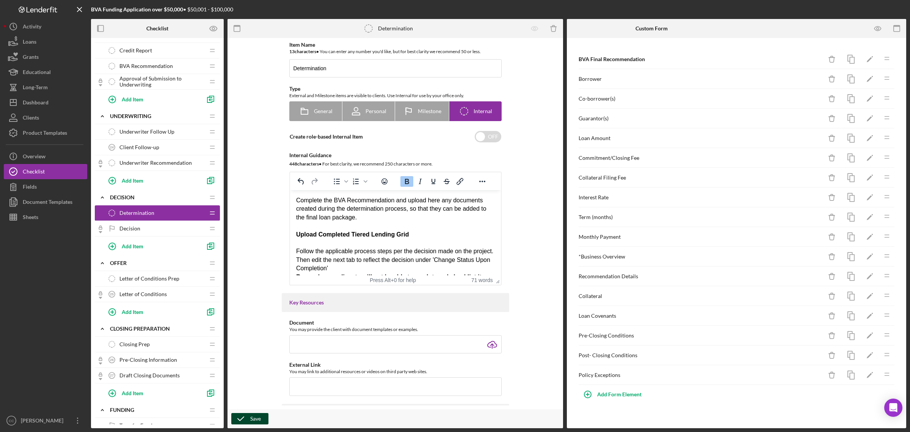
click at [253, 415] on div "Save" at bounding box center [255, 418] width 11 height 11
click at [64, 130] on div "Product Templates" at bounding box center [45, 133] width 44 height 17
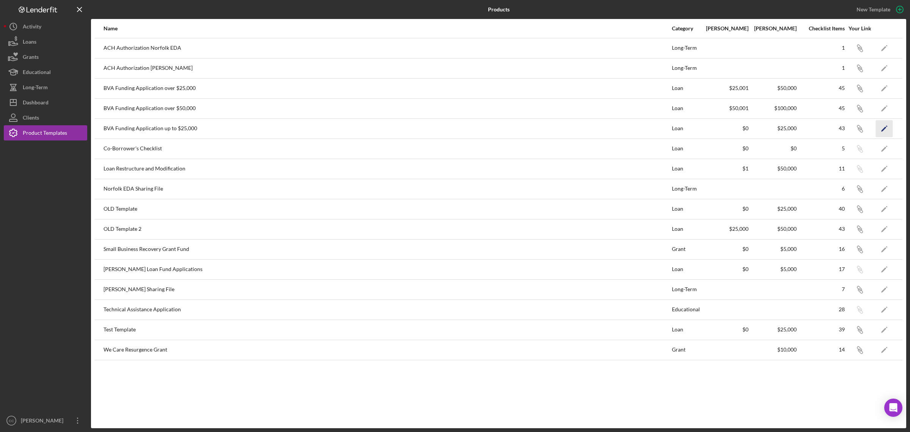
click at [881, 130] on icon "Icon/Edit" at bounding box center [884, 128] width 17 height 17
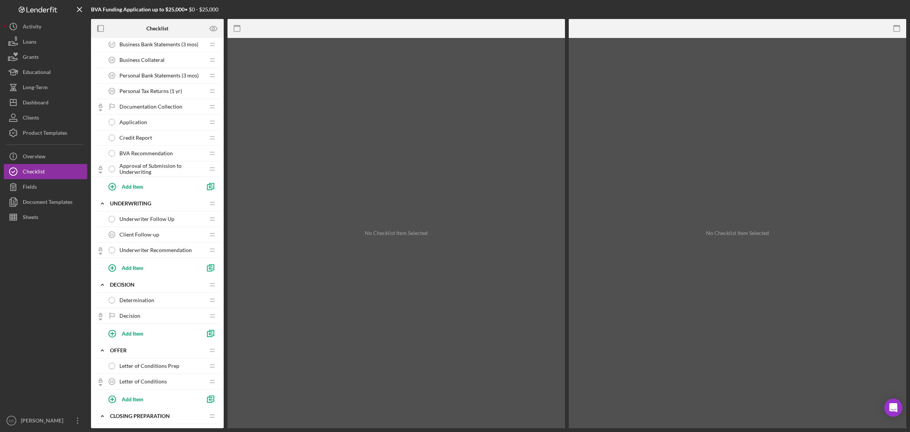
scroll to position [474, 0]
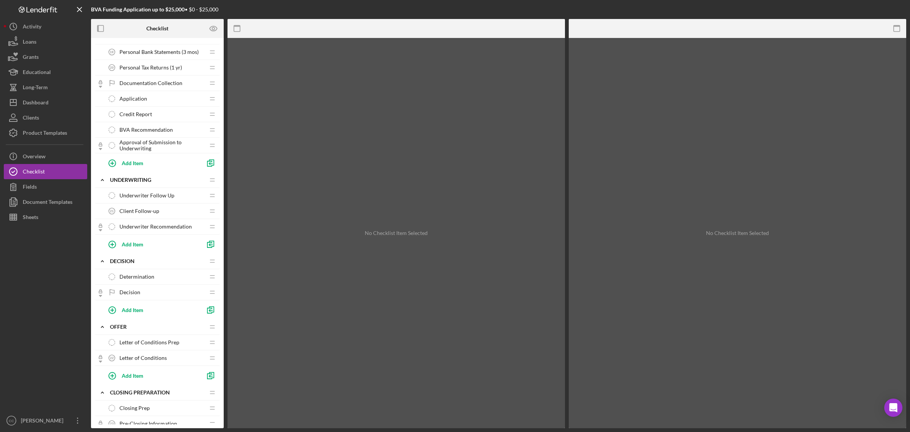
click at [156, 275] on div "Determination Determination" at bounding box center [154, 276] width 101 height 15
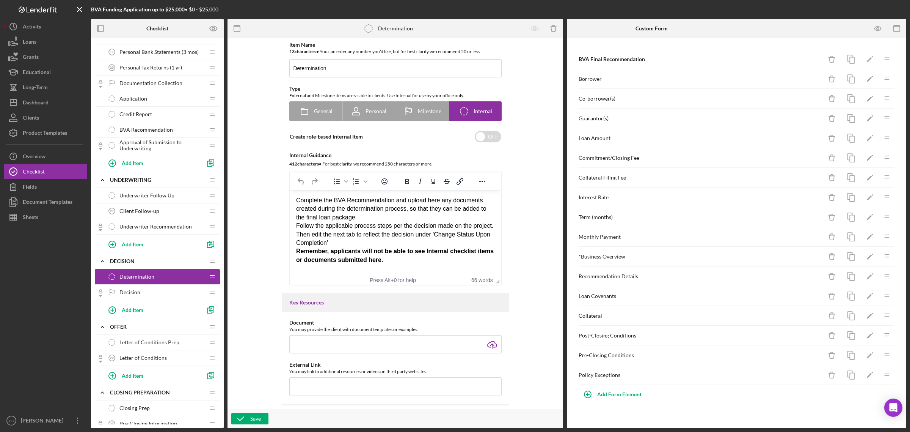
click at [377, 218] on div "Complete the BVA Recommendation and upload here any documents created during th…" at bounding box center [395, 208] width 199 height 25
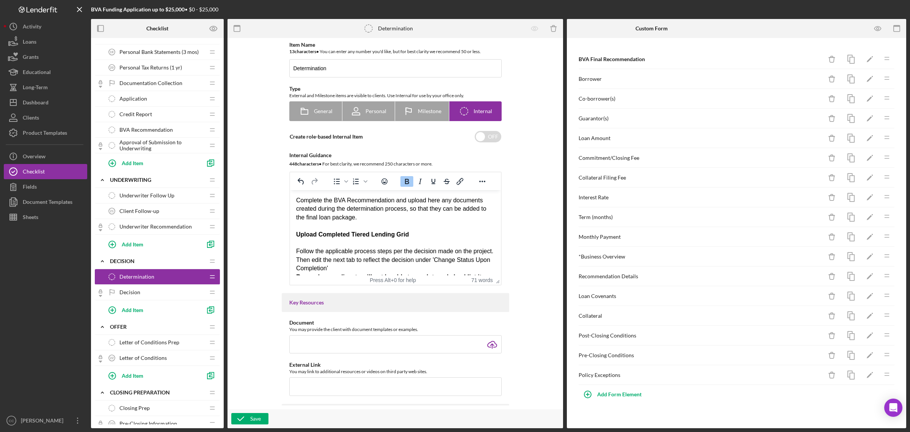
click at [407, 235] on strong "Upload Completed Tiered Lending Grid" at bounding box center [352, 234] width 113 height 6
click at [244, 415] on icon "button" at bounding box center [240, 418] width 19 height 19
click at [20, 28] on icon "Icon/History" at bounding box center [13, 26] width 19 height 19
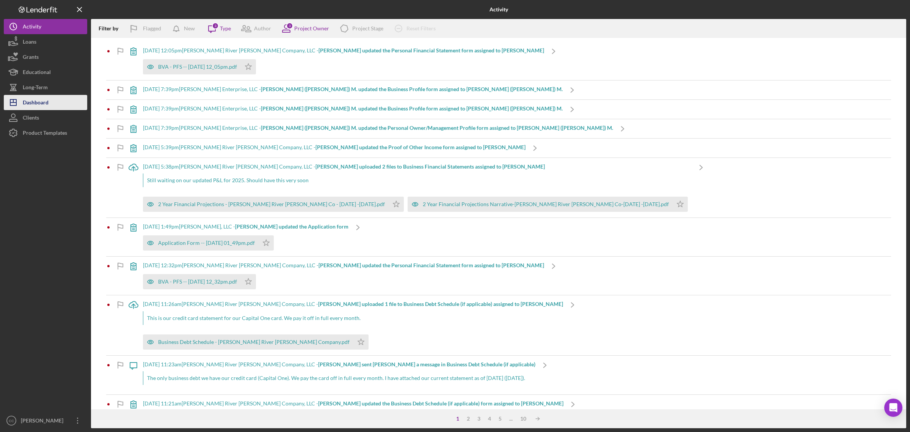
click at [37, 97] on div "Dashboard" at bounding box center [36, 103] width 26 height 17
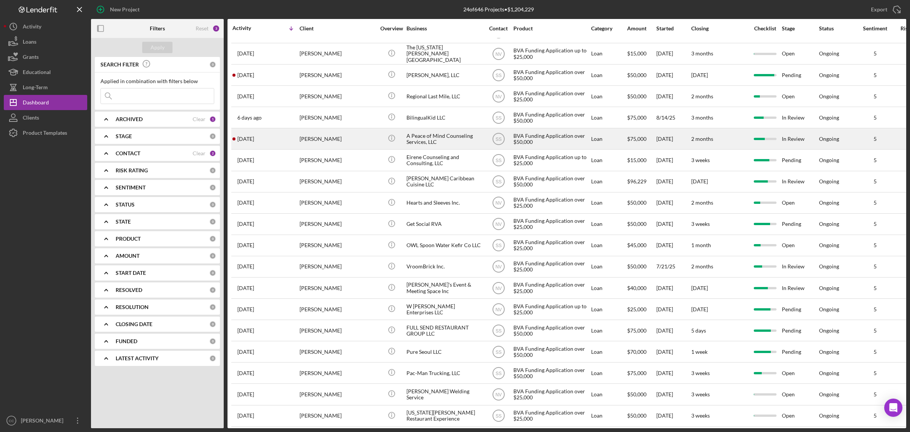
scroll to position [138, 0]
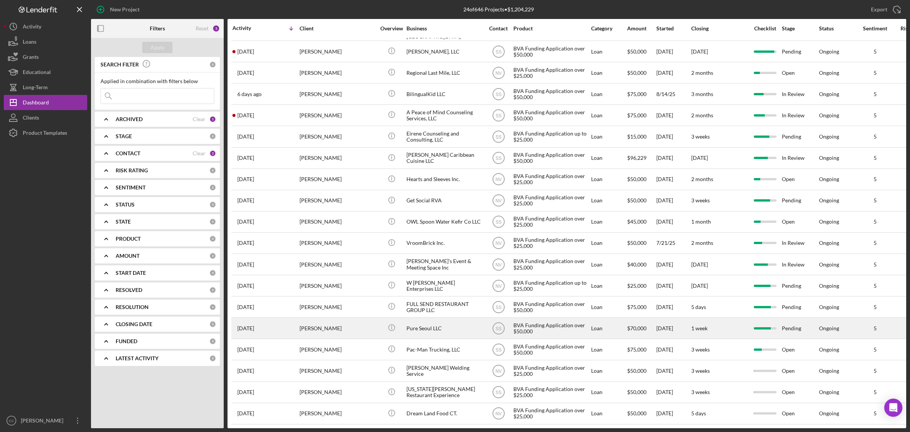
click at [451, 318] on div "Pure Seoul LLC" at bounding box center [445, 328] width 76 height 20
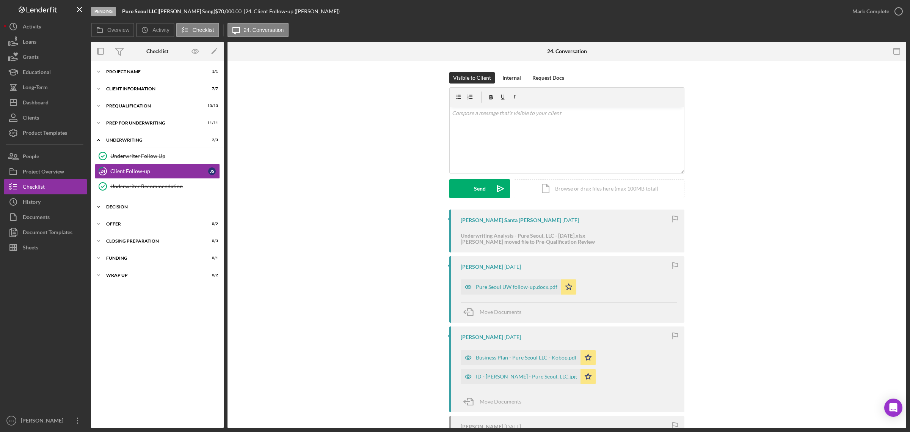
click at [129, 201] on div "Icon/Expander Decision 0 / 2" at bounding box center [157, 206] width 133 height 15
click at [132, 222] on div "Determination" at bounding box center [164, 223] width 109 height 6
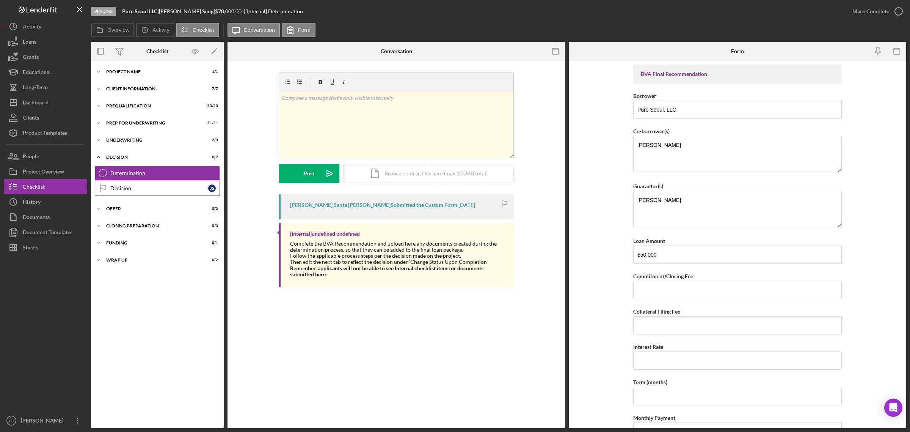
click at [124, 188] on div "Decision" at bounding box center [159, 188] width 98 height 6
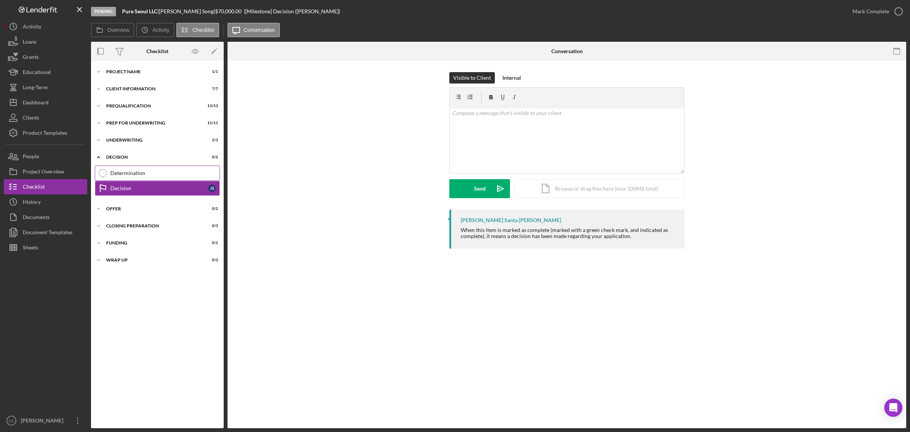
click at [126, 171] on div "Determination" at bounding box center [164, 173] width 109 height 6
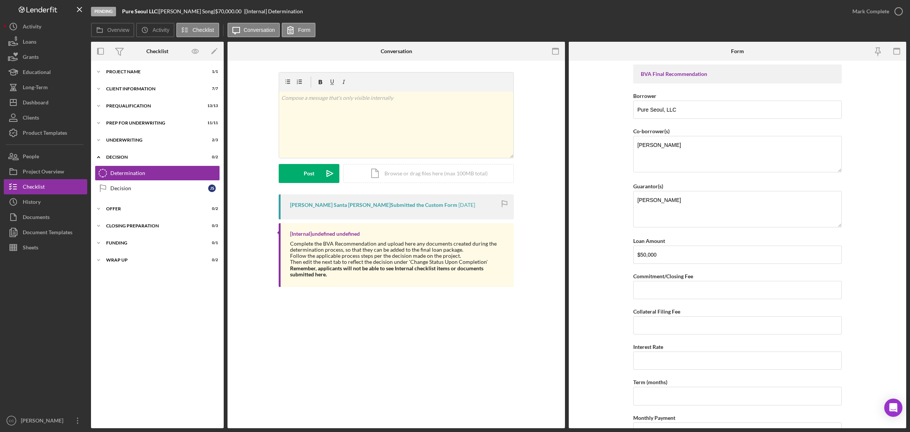
click at [441, 282] on div "[Internal] undefined undefined Complete the BVA Recommendation and upload here …" at bounding box center [396, 255] width 235 height 64
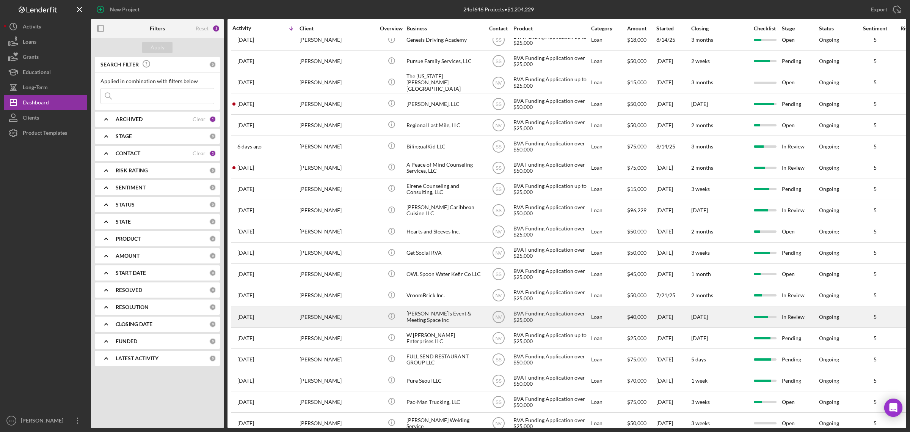
scroll to position [95, 0]
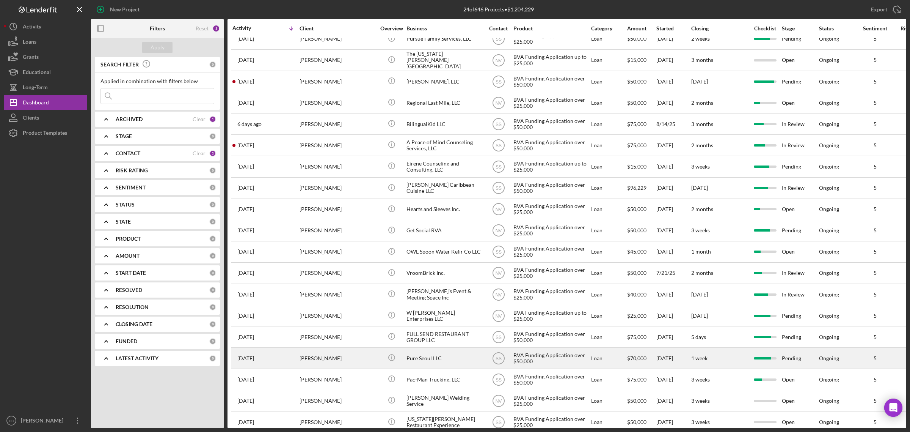
click at [442, 359] on div "Pure Seoul LLC" at bounding box center [445, 358] width 76 height 20
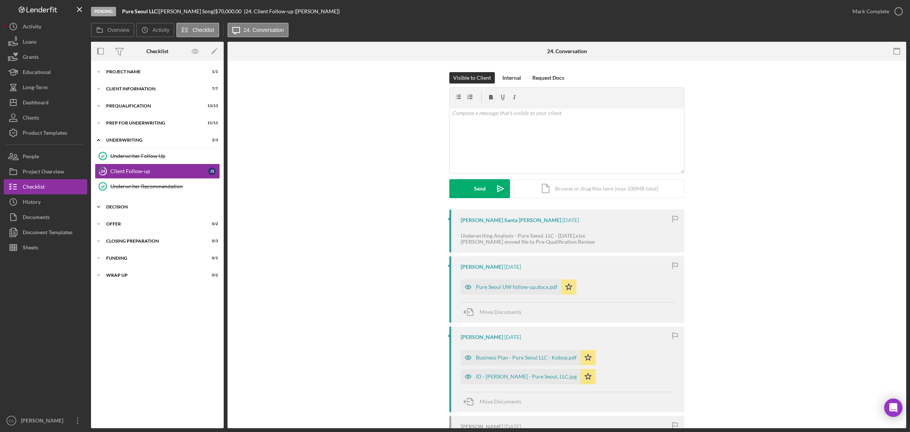
click at [124, 205] on div "Decision" at bounding box center [160, 206] width 108 height 5
click at [126, 220] on div "Determination" at bounding box center [164, 223] width 109 height 6
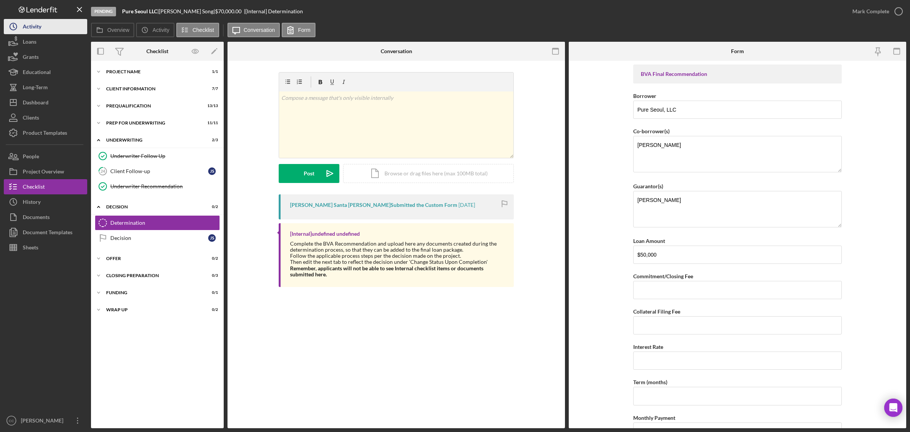
click at [18, 30] on icon "Icon/History" at bounding box center [13, 26] width 19 height 19
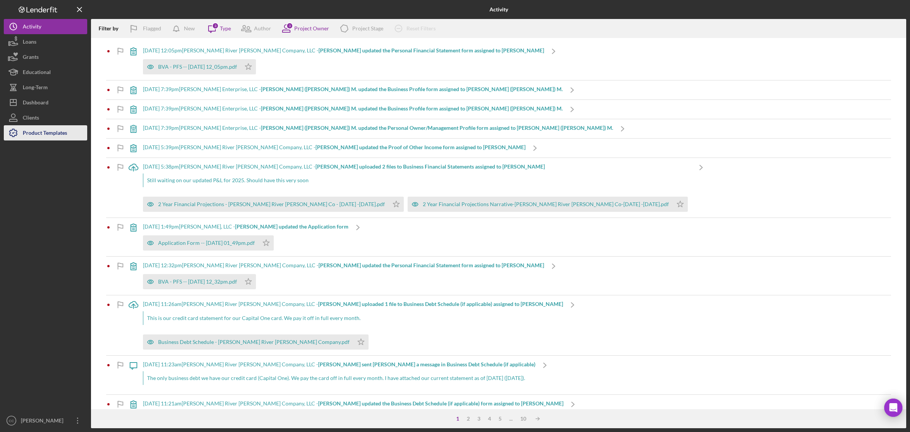
click at [36, 130] on div "Product Templates" at bounding box center [45, 133] width 44 height 17
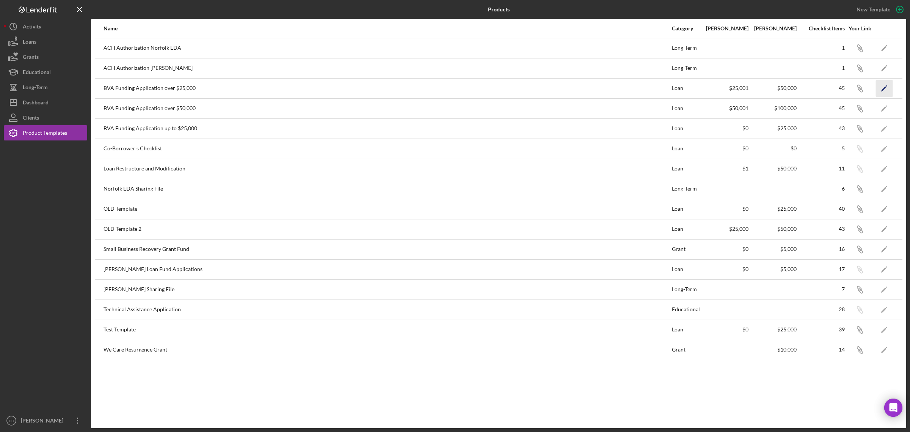
click at [890, 86] on icon "Icon/Edit" at bounding box center [884, 88] width 17 height 17
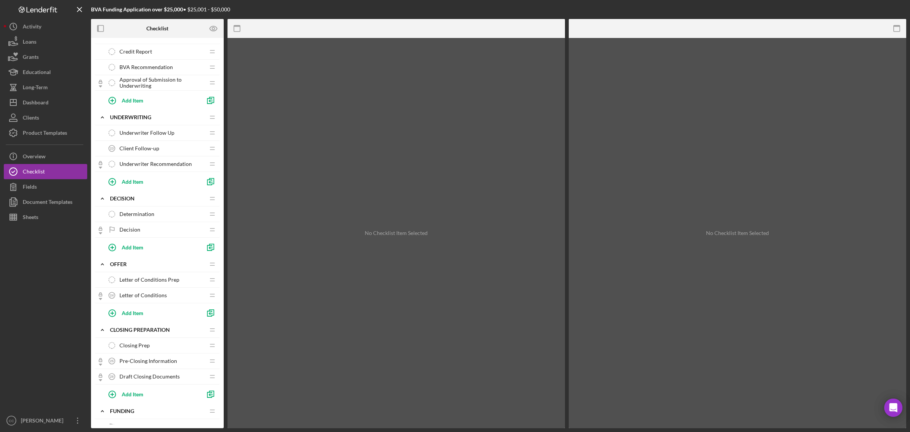
scroll to position [569, 0]
click at [143, 216] on span "Determination" at bounding box center [136, 213] width 35 height 6
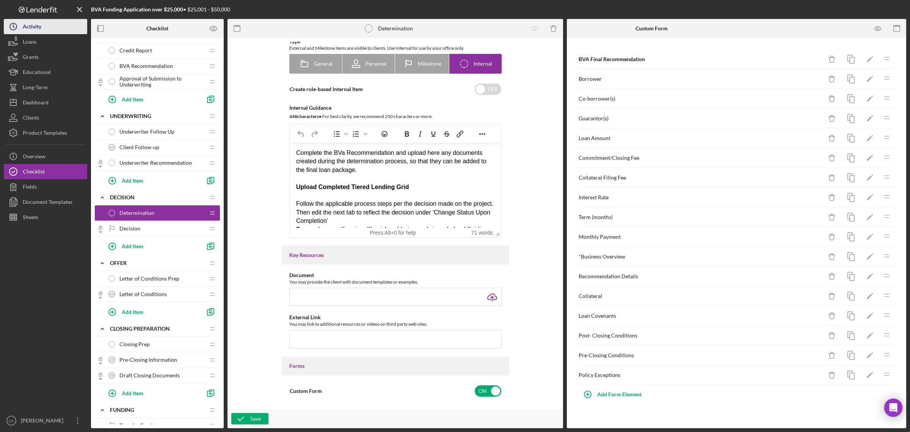
click at [25, 23] on div "Activity" at bounding box center [32, 27] width 19 height 17
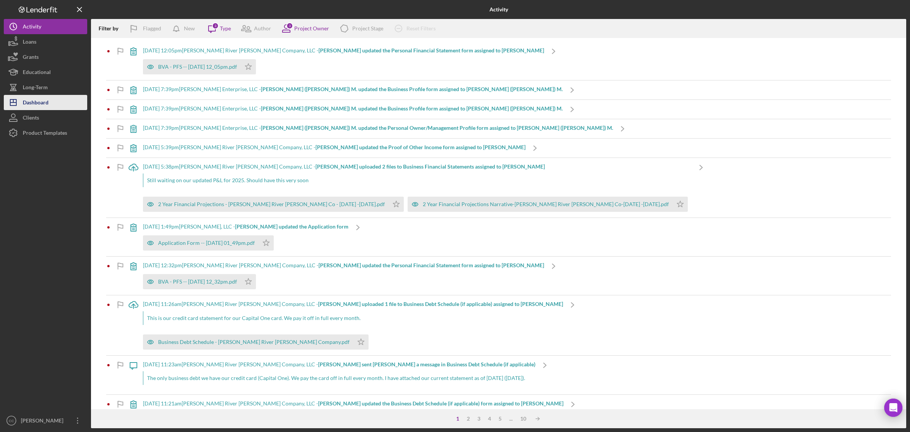
click at [35, 102] on div "Dashboard" at bounding box center [36, 103] width 26 height 17
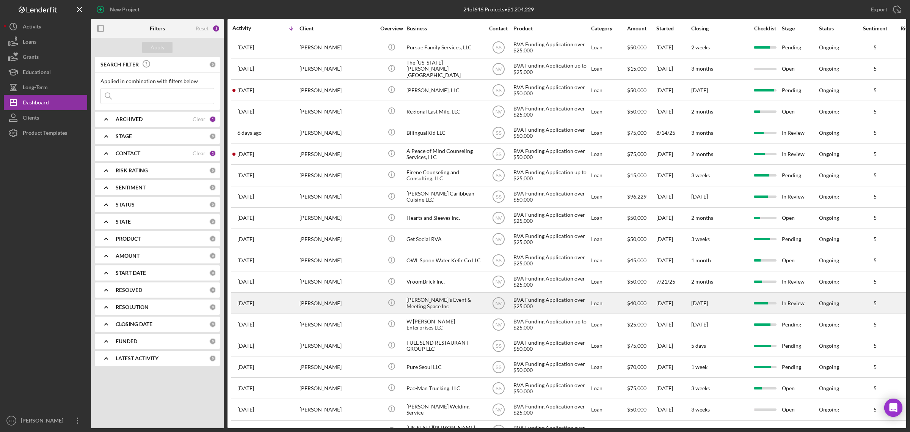
scroll to position [95, 0]
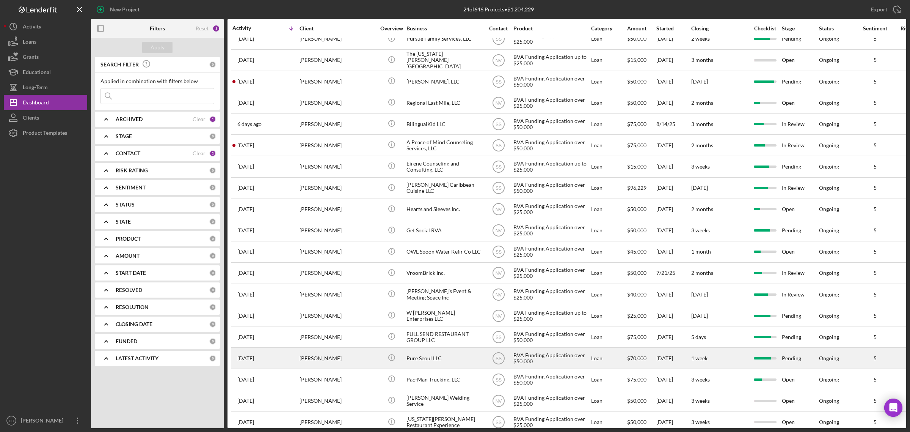
click at [450, 361] on div "Pure Seoul LLC" at bounding box center [445, 358] width 76 height 20
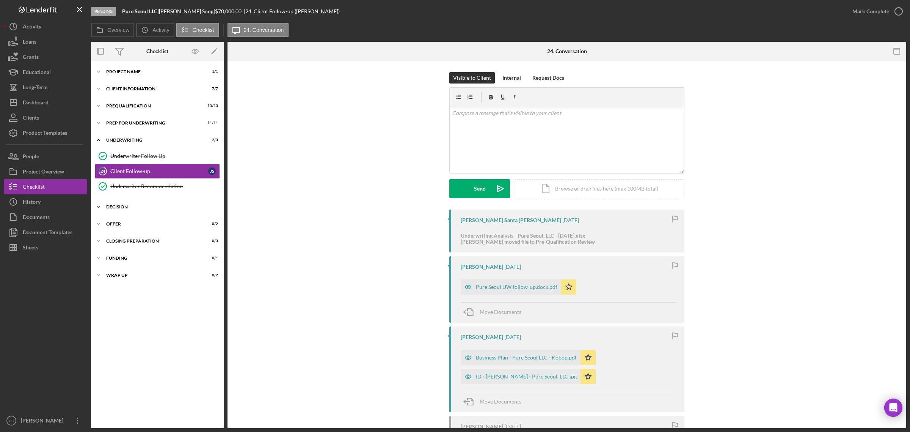
click at [116, 206] on div "Decision" at bounding box center [160, 206] width 108 height 5
click at [123, 219] on link "Determination Determination" at bounding box center [157, 222] width 125 height 15
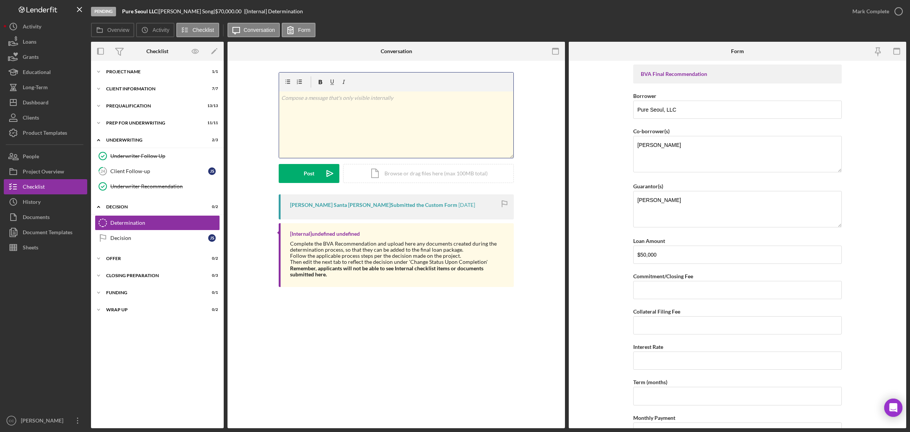
click at [350, 102] on div "v Color teal Color pink Remove color Add row above Add row below Add column bef…" at bounding box center [396, 124] width 234 height 66
click at [370, 99] on p at bounding box center [396, 98] width 230 height 8
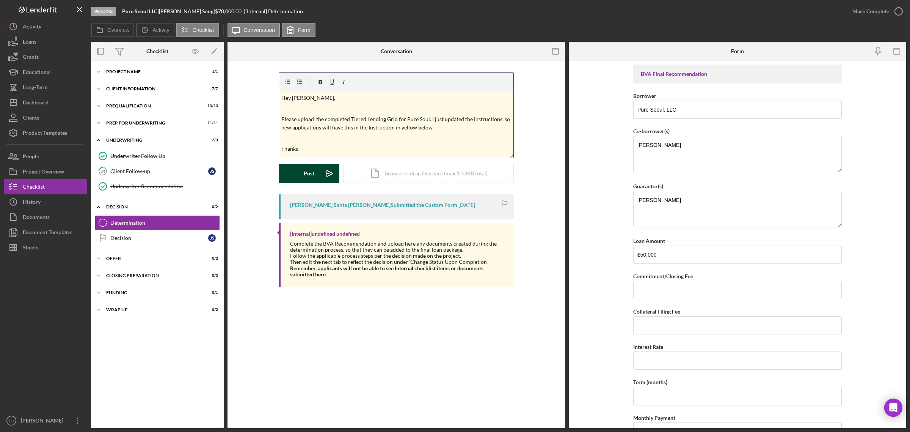
click at [310, 171] on div "Post" at bounding box center [309, 173] width 11 height 19
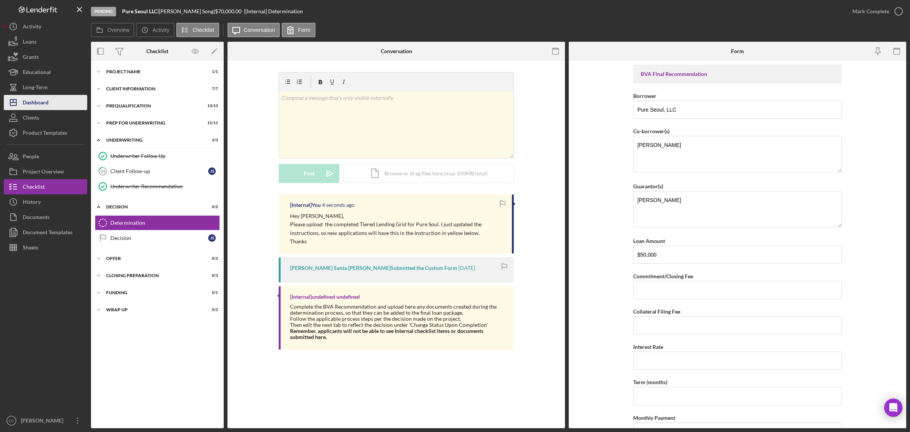
click at [21, 101] on icon "Icon/Dashboard" at bounding box center [13, 102] width 19 height 19
